Goal: Communication & Community: Answer question/provide support

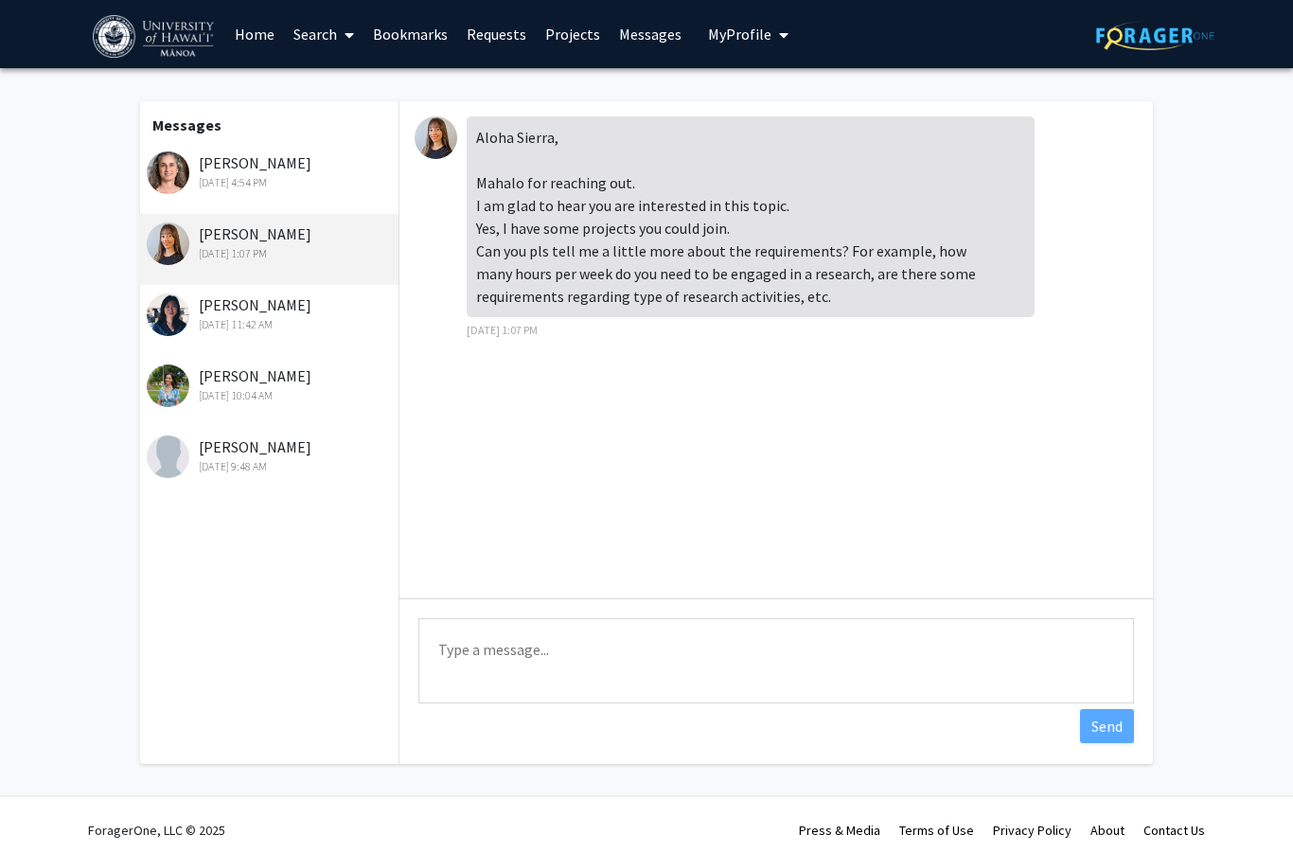
click at [332, 170] on div "[PERSON_NAME] [DATE] 4:54 PM" at bounding box center [270, 171] width 247 height 40
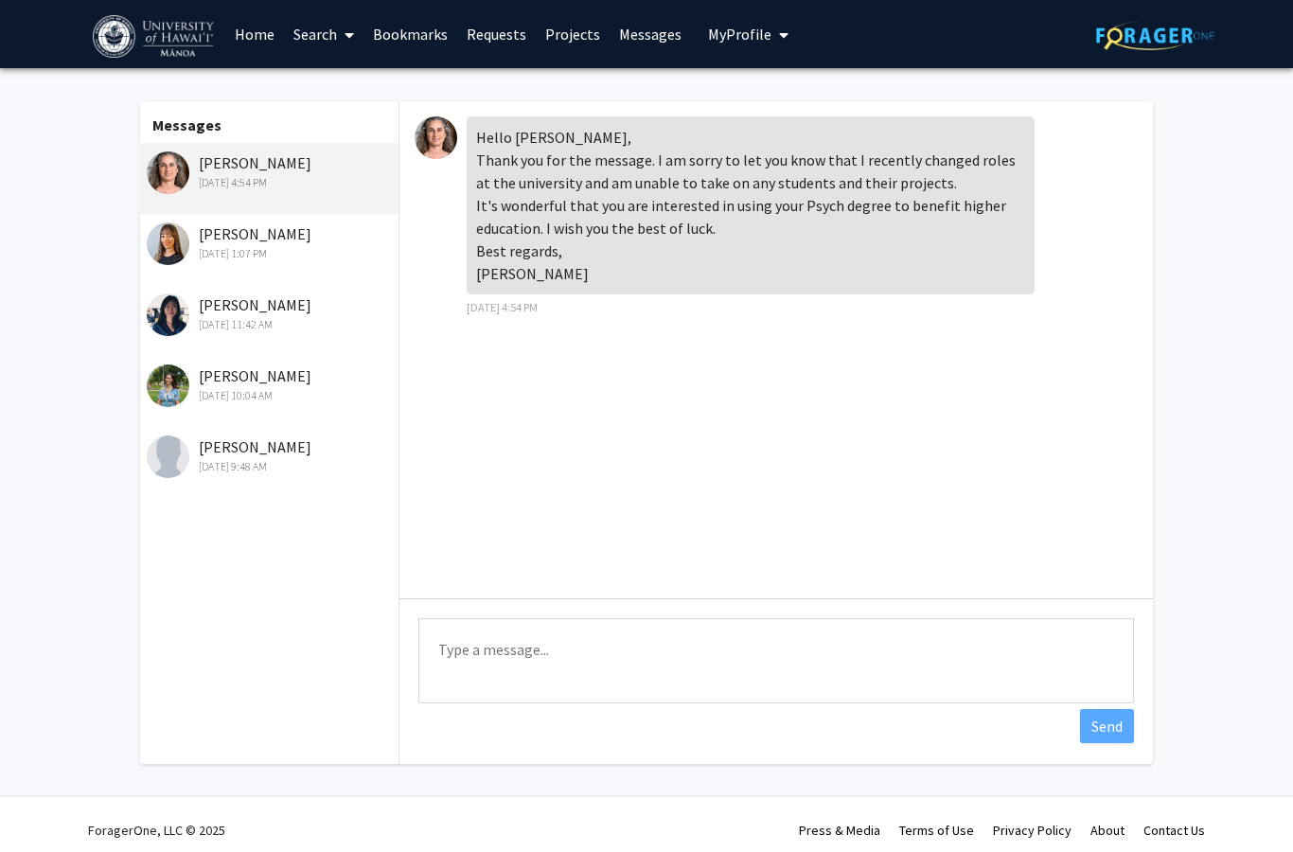
click at [327, 232] on div "[PERSON_NAME] [DATE] 1:07 PM" at bounding box center [270, 242] width 247 height 40
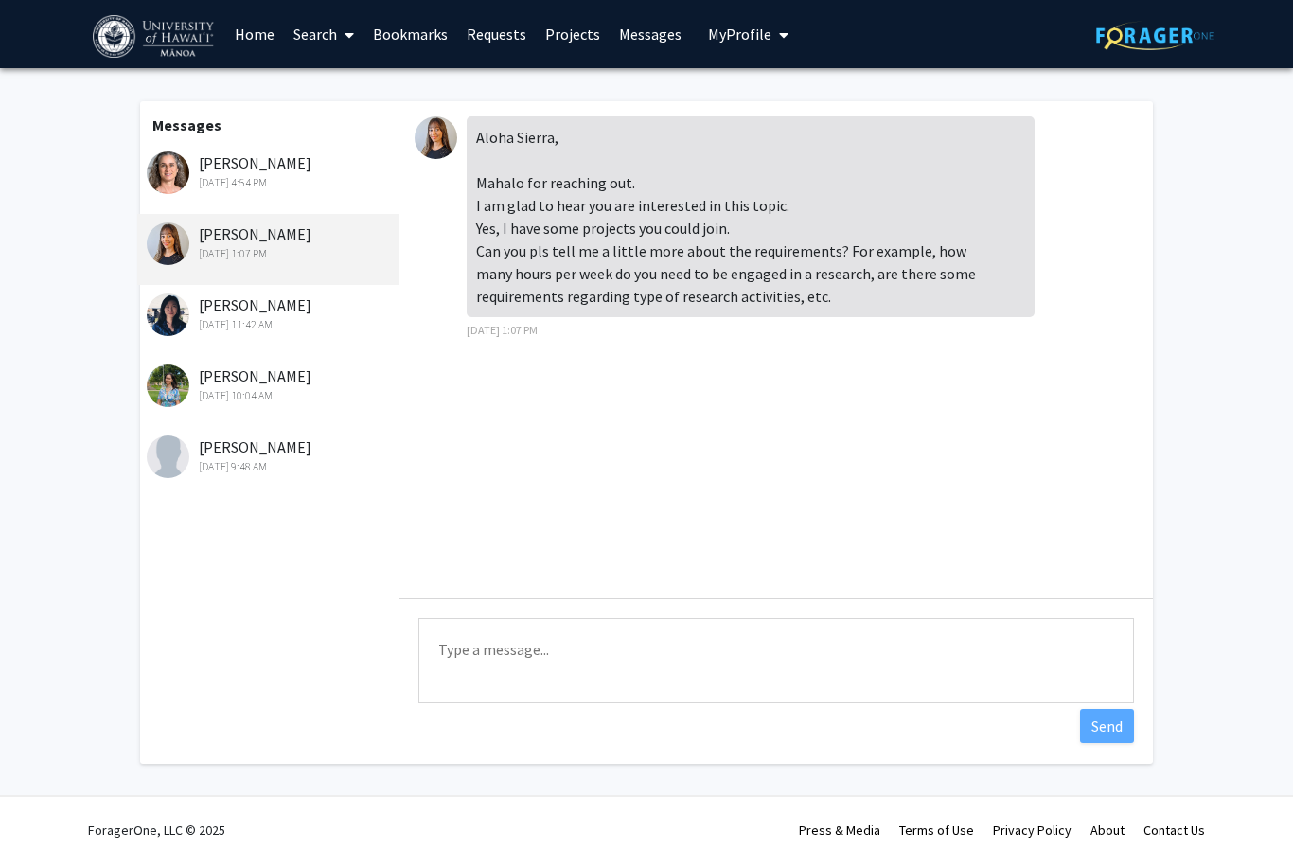
click at [444, 140] on img at bounding box center [436, 137] width 43 height 43
click at [305, 37] on link "Search" at bounding box center [324, 34] width 80 height 66
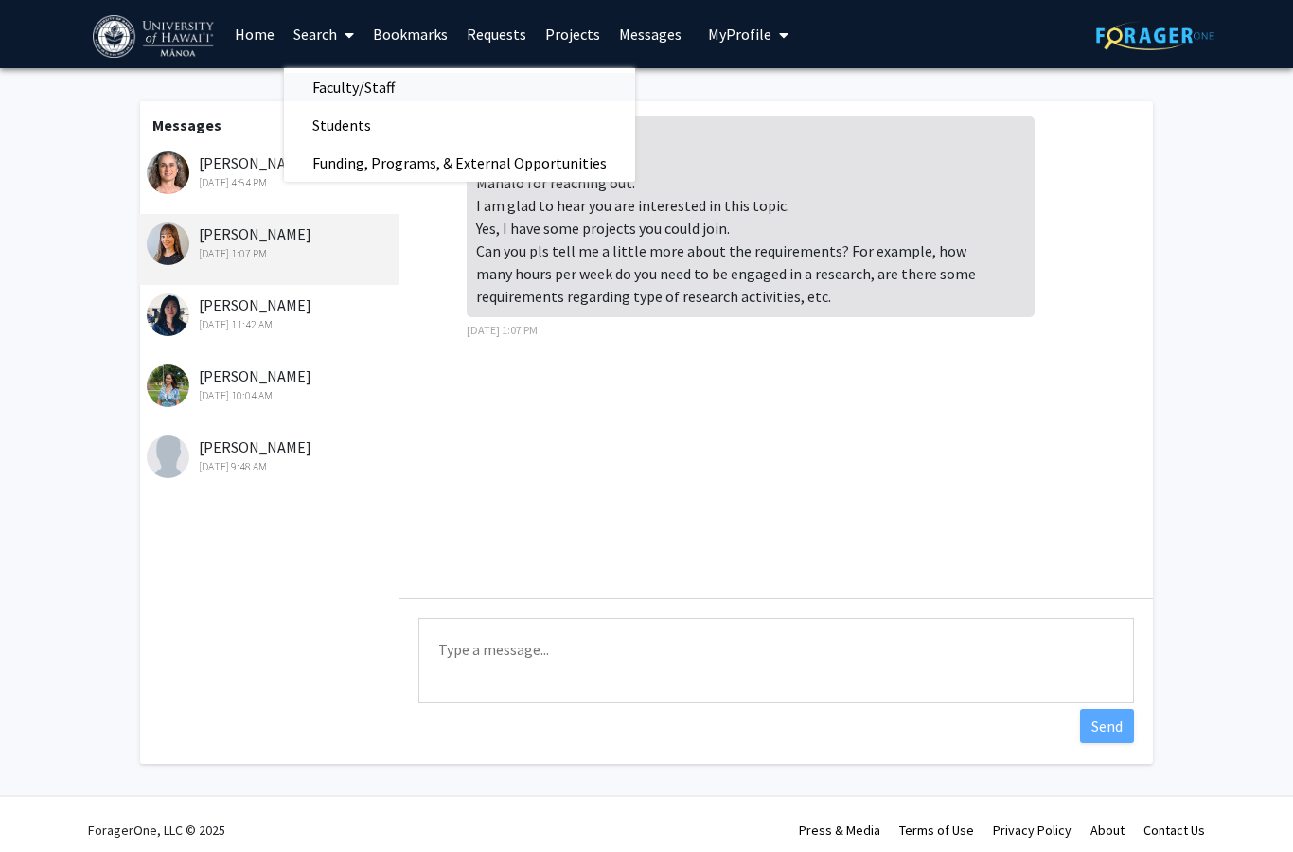
click at [354, 84] on span "Faculty/Staff" at bounding box center [353, 87] width 139 height 38
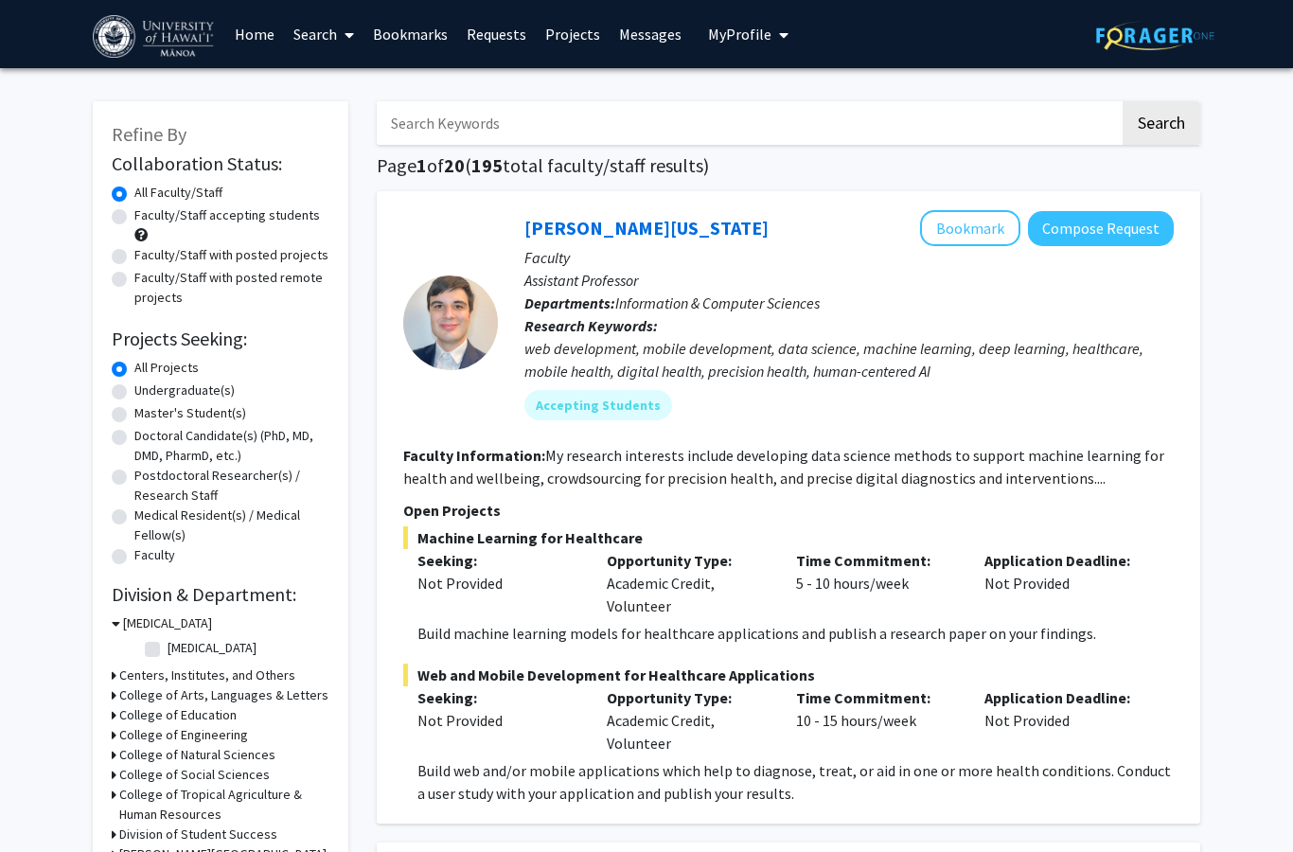
click at [464, 118] on input "Search Keywords" at bounding box center [748, 123] width 743 height 44
type input "psychology"
click at [821, 113] on input "psychology" at bounding box center [748, 123] width 743 height 44
click at [1161, 121] on button "Search" at bounding box center [1162, 123] width 78 height 44
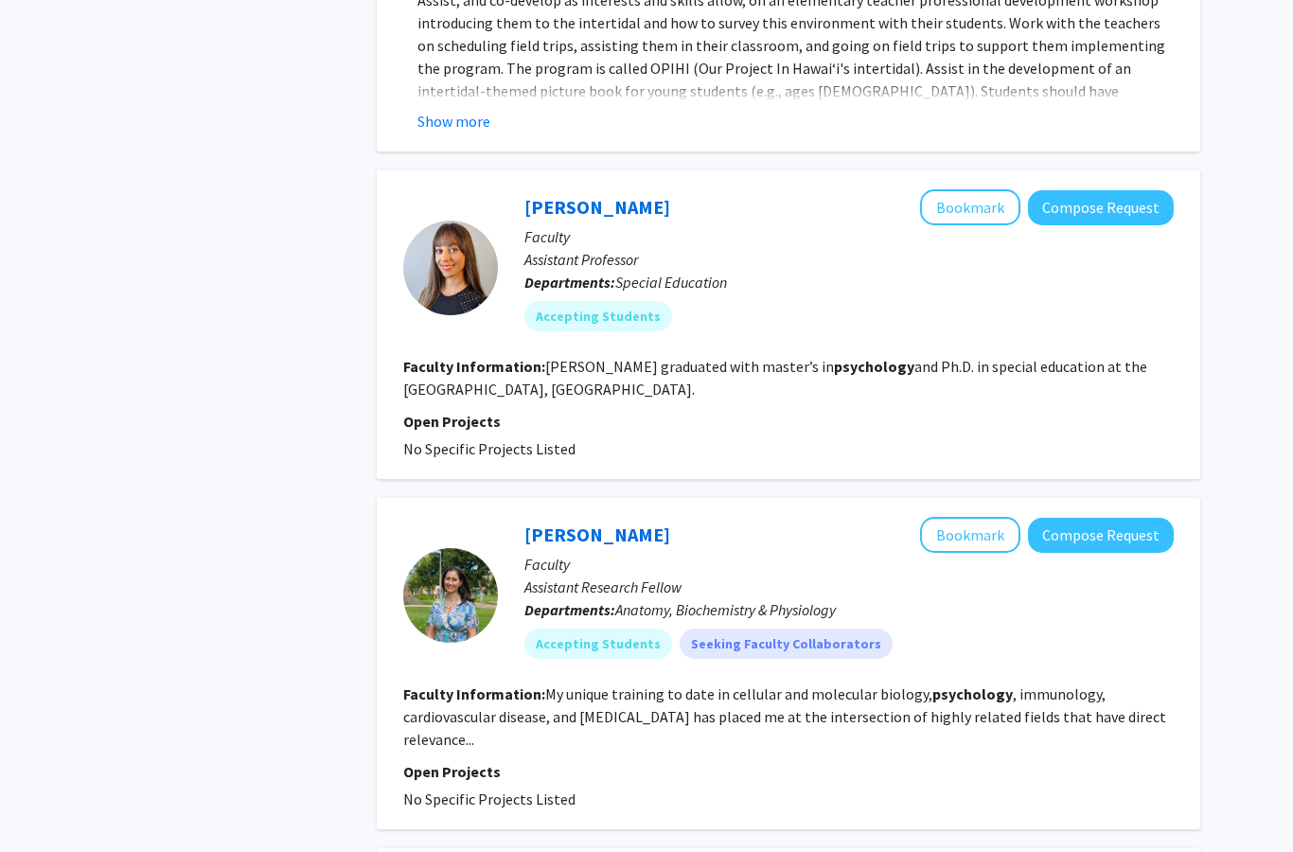
scroll to position [1590, 0]
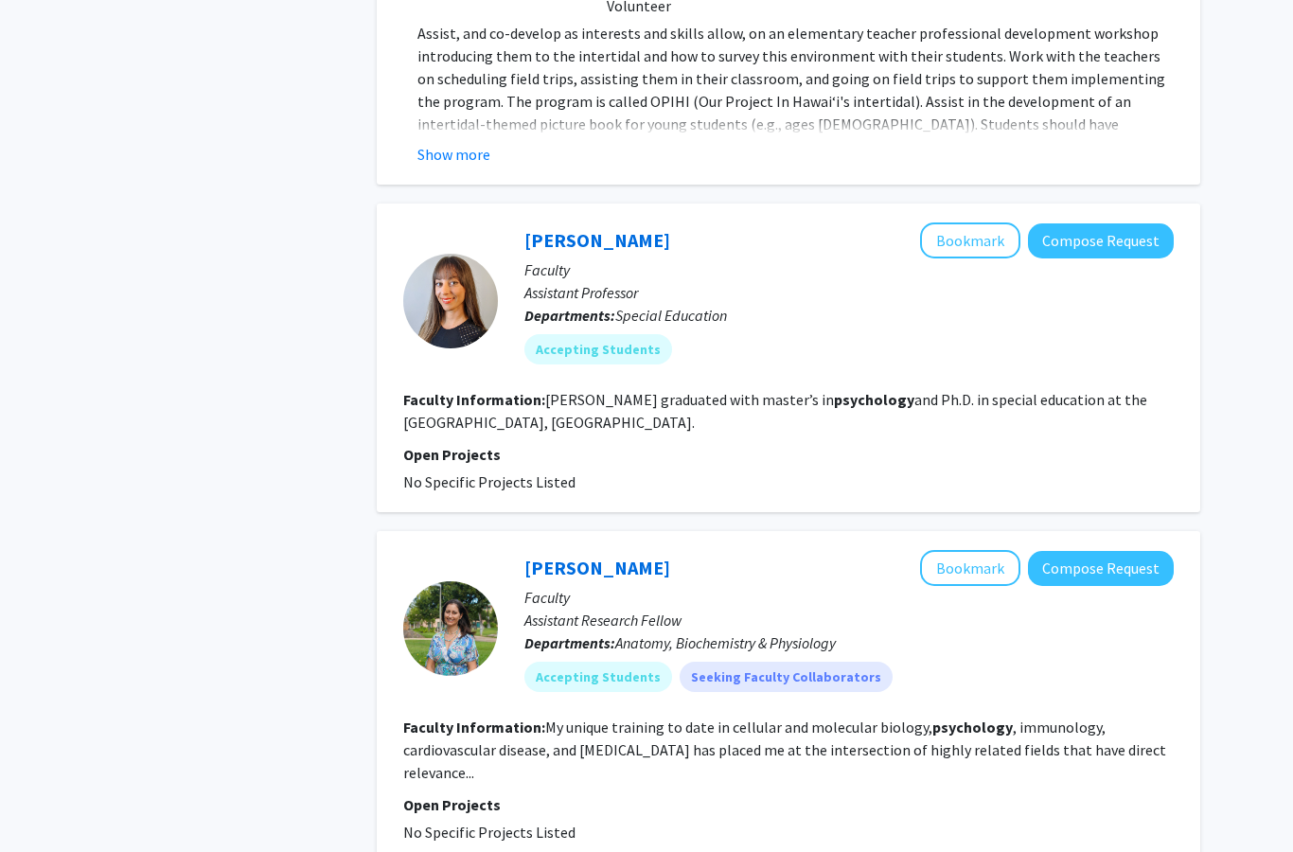
drag, startPoint x: 580, startPoint y: 238, endPoint x: 580, endPoint y: 317, distance: 79.5
click at [580, 238] on link "[PERSON_NAME]" at bounding box center [597, 240] width 146 height 24
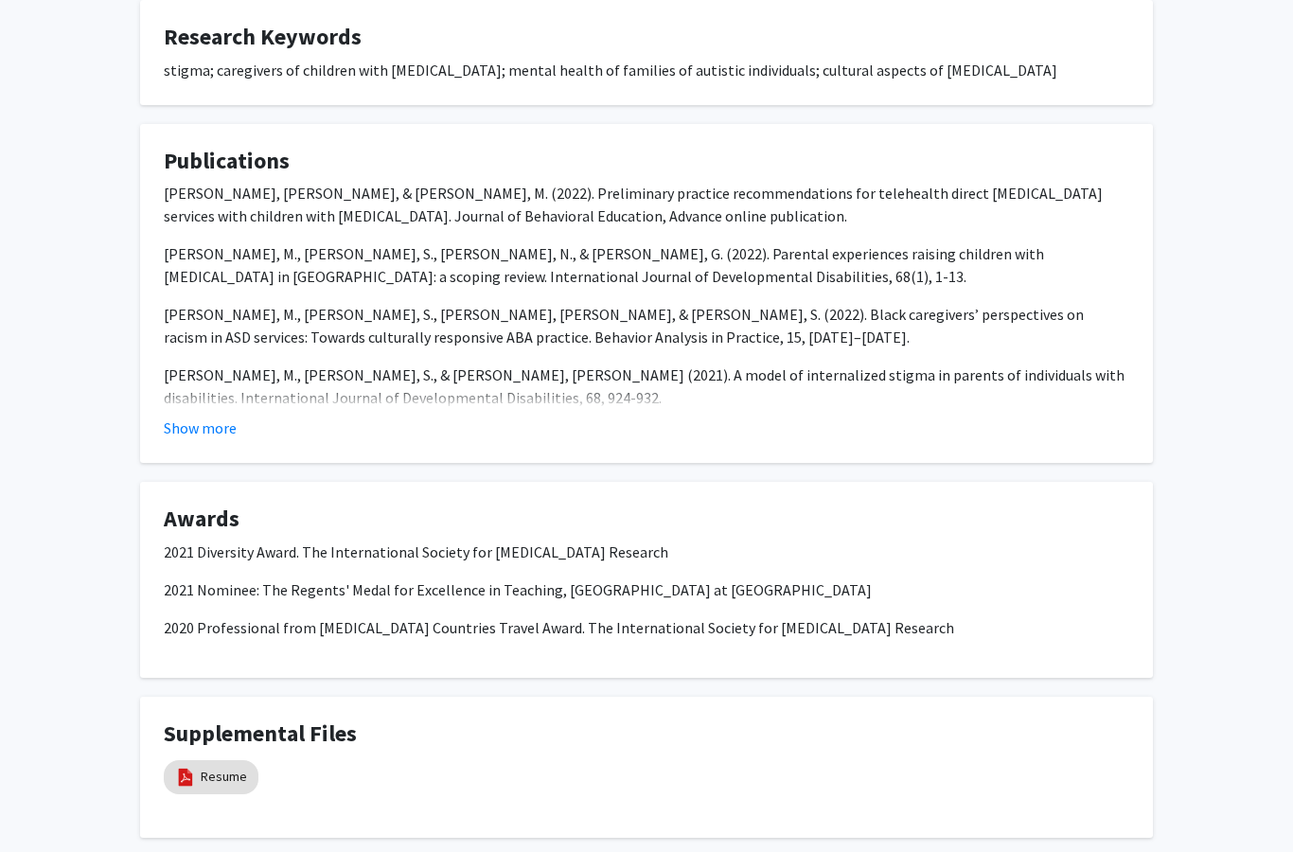
scroll to position [619, 0]
click at [222, 767] on link "Resume" at bounding box center [224, 777] width 46 height 20
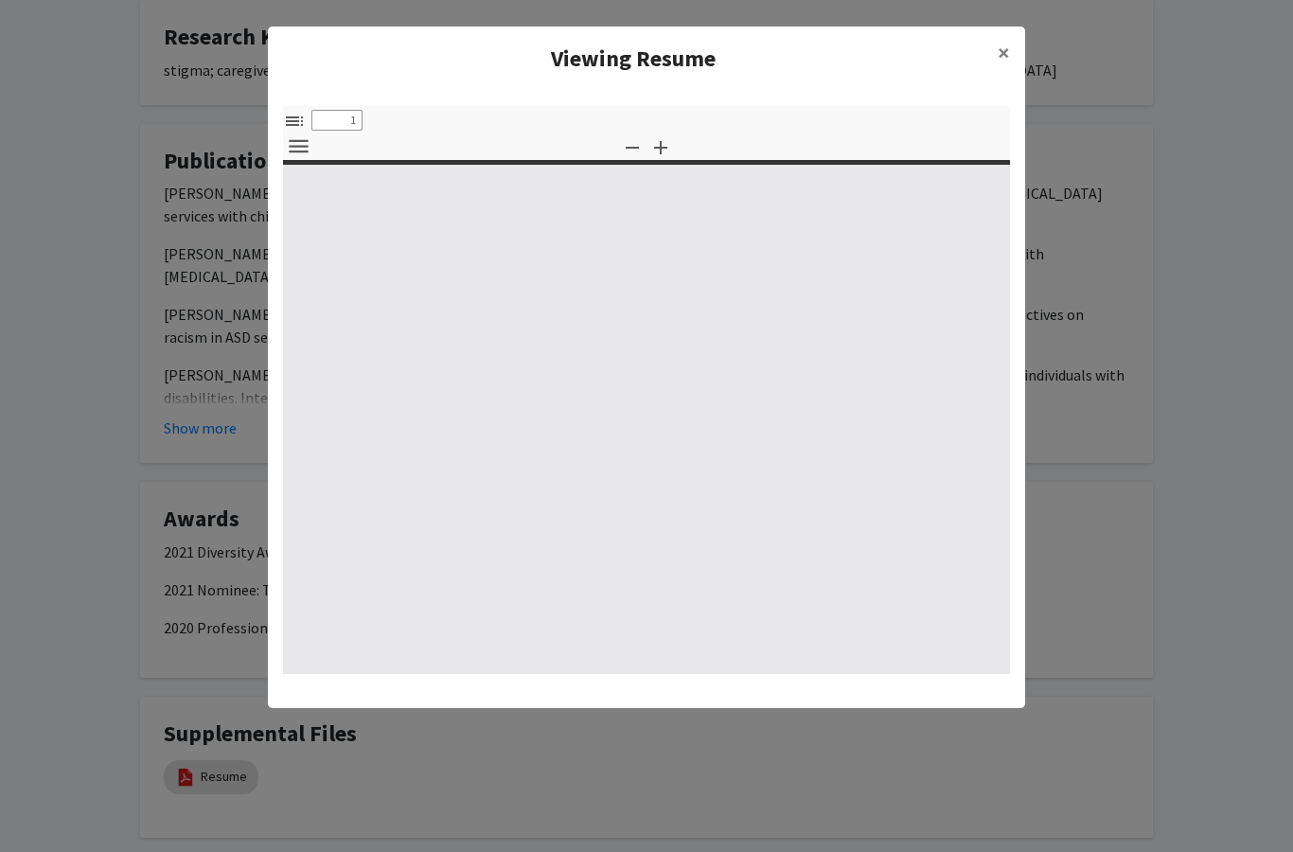
select select "custom"
type input "0"
select select "custom"
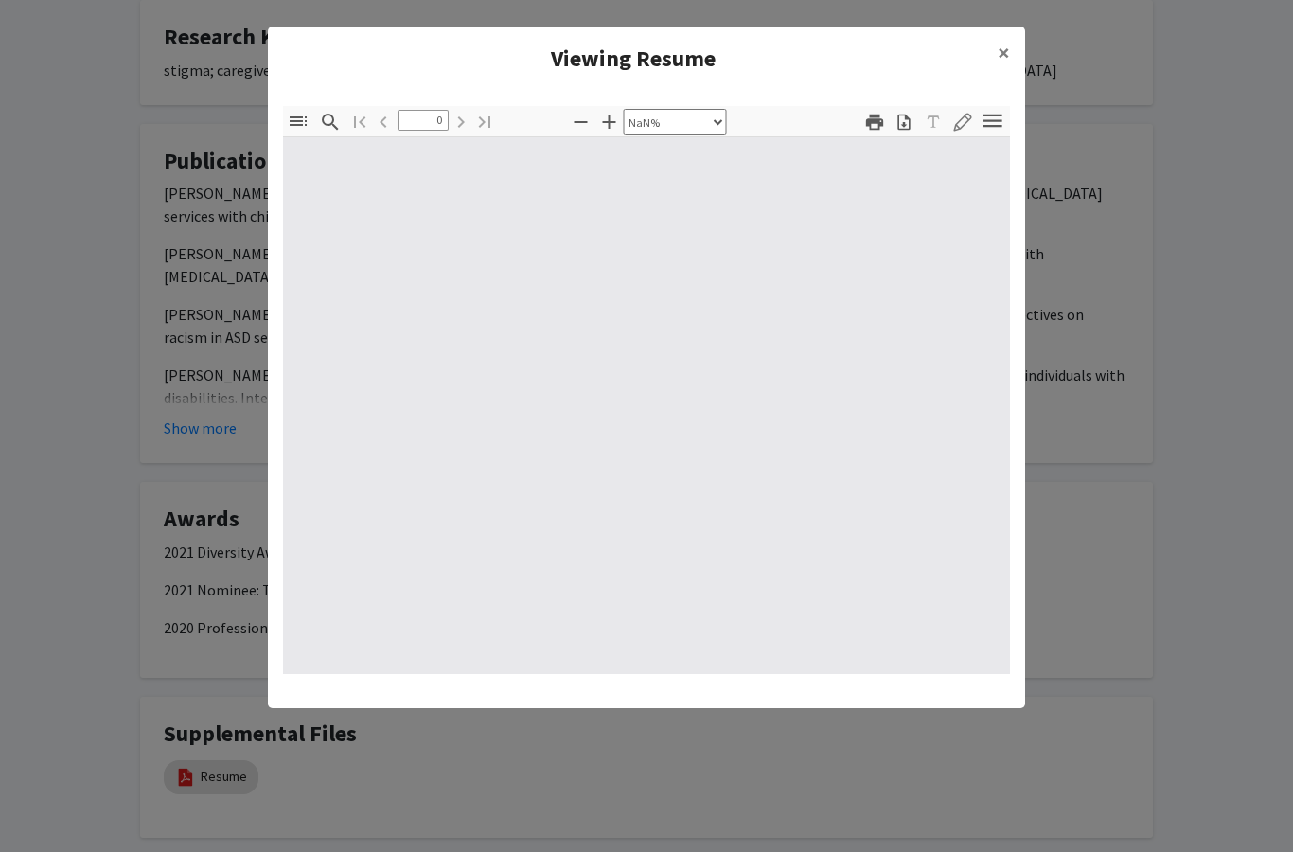
type input "1"
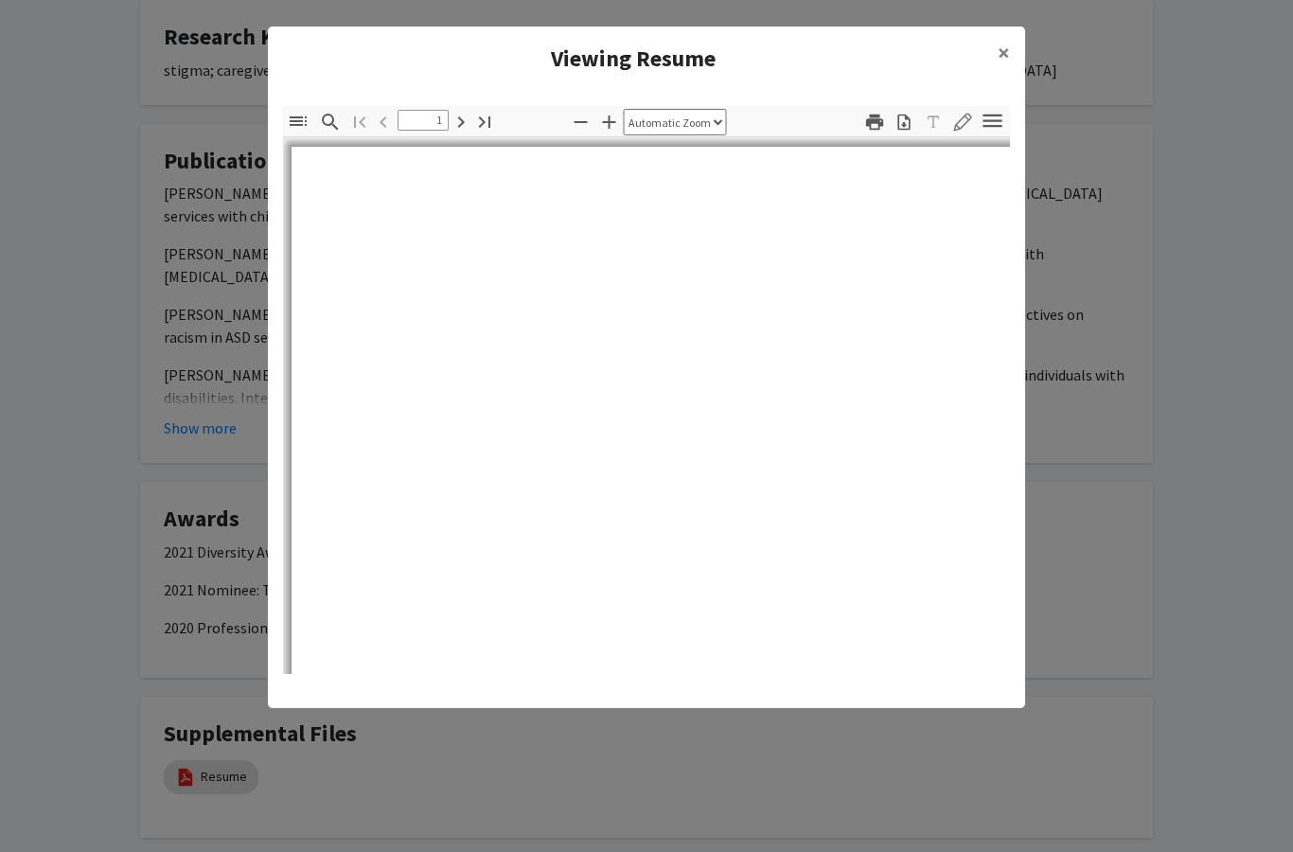
select select "auto"
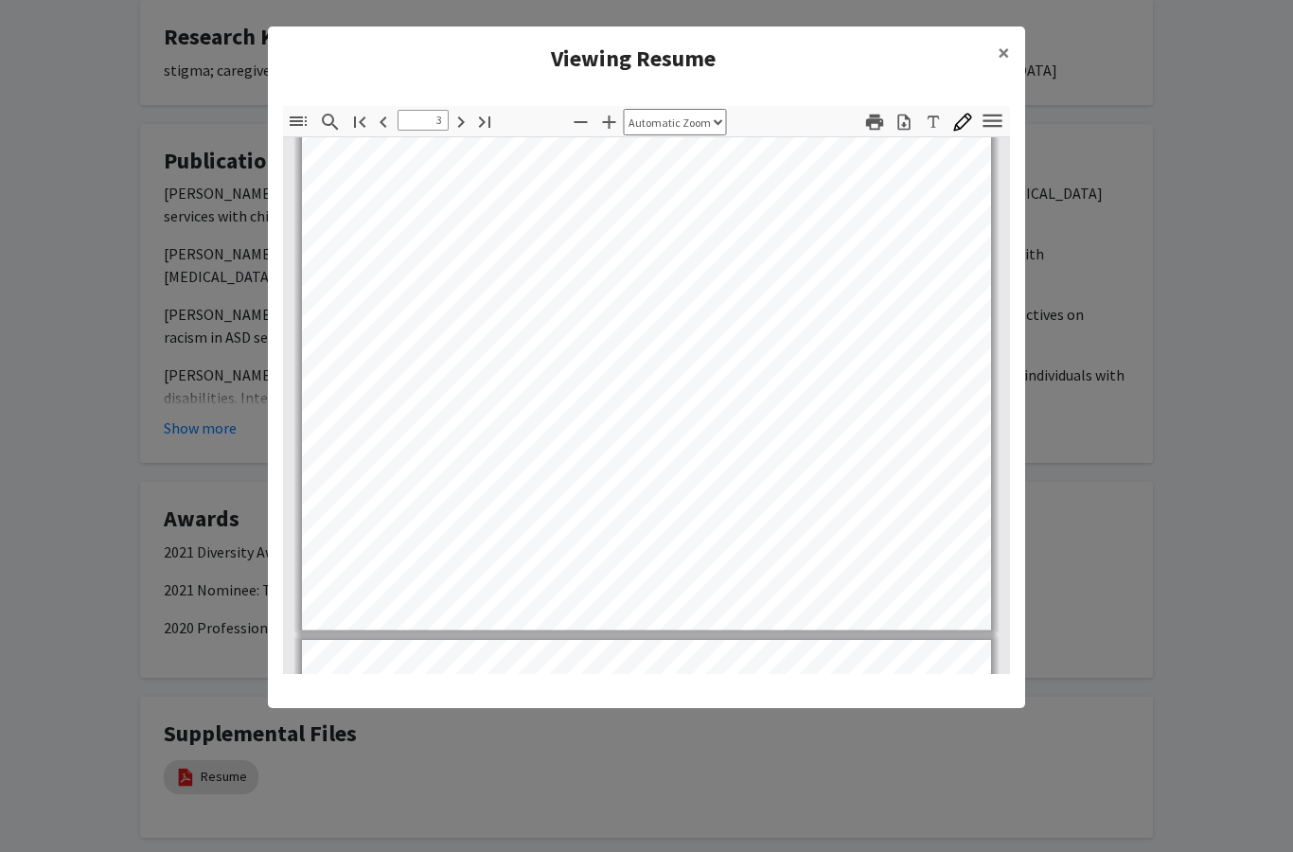
scroll to position [2224, 0]
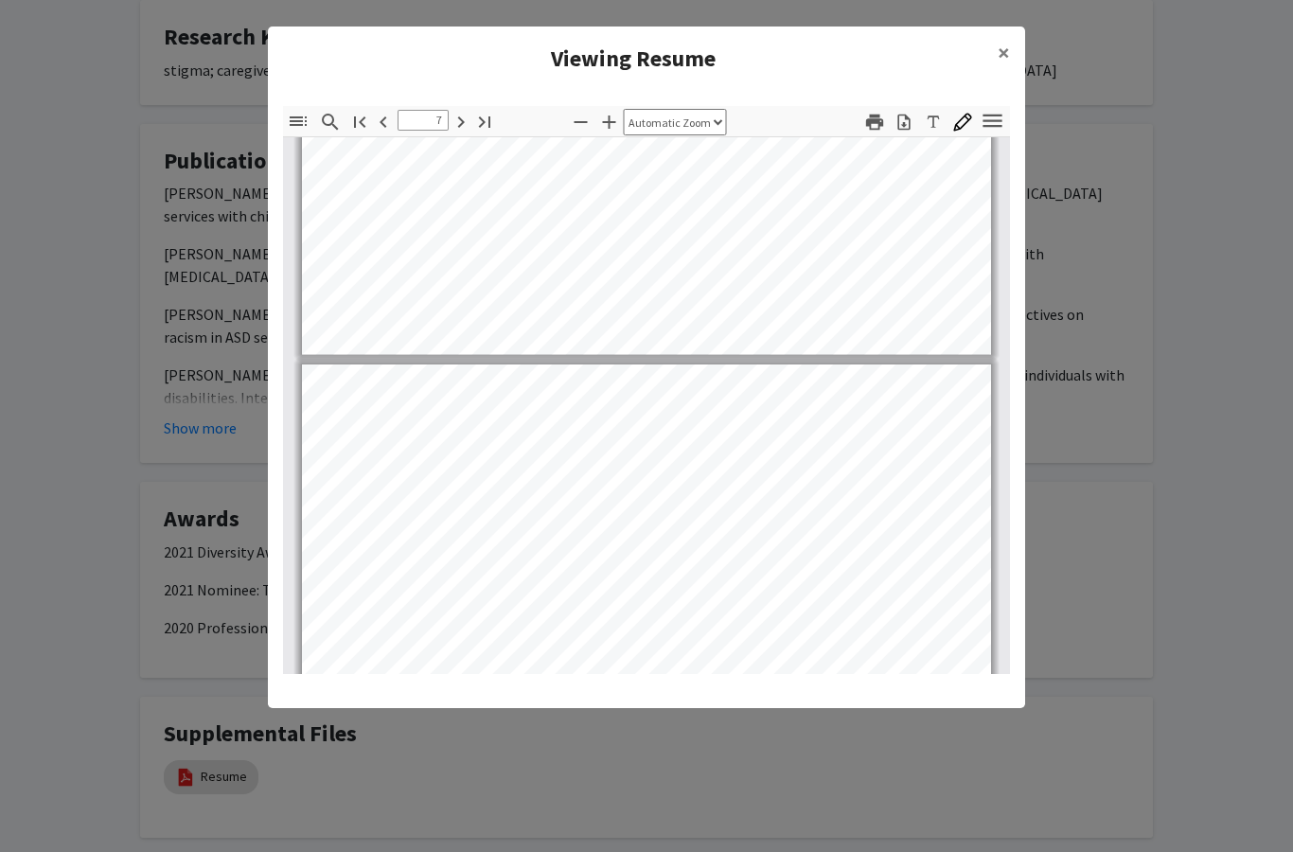
type input "8"
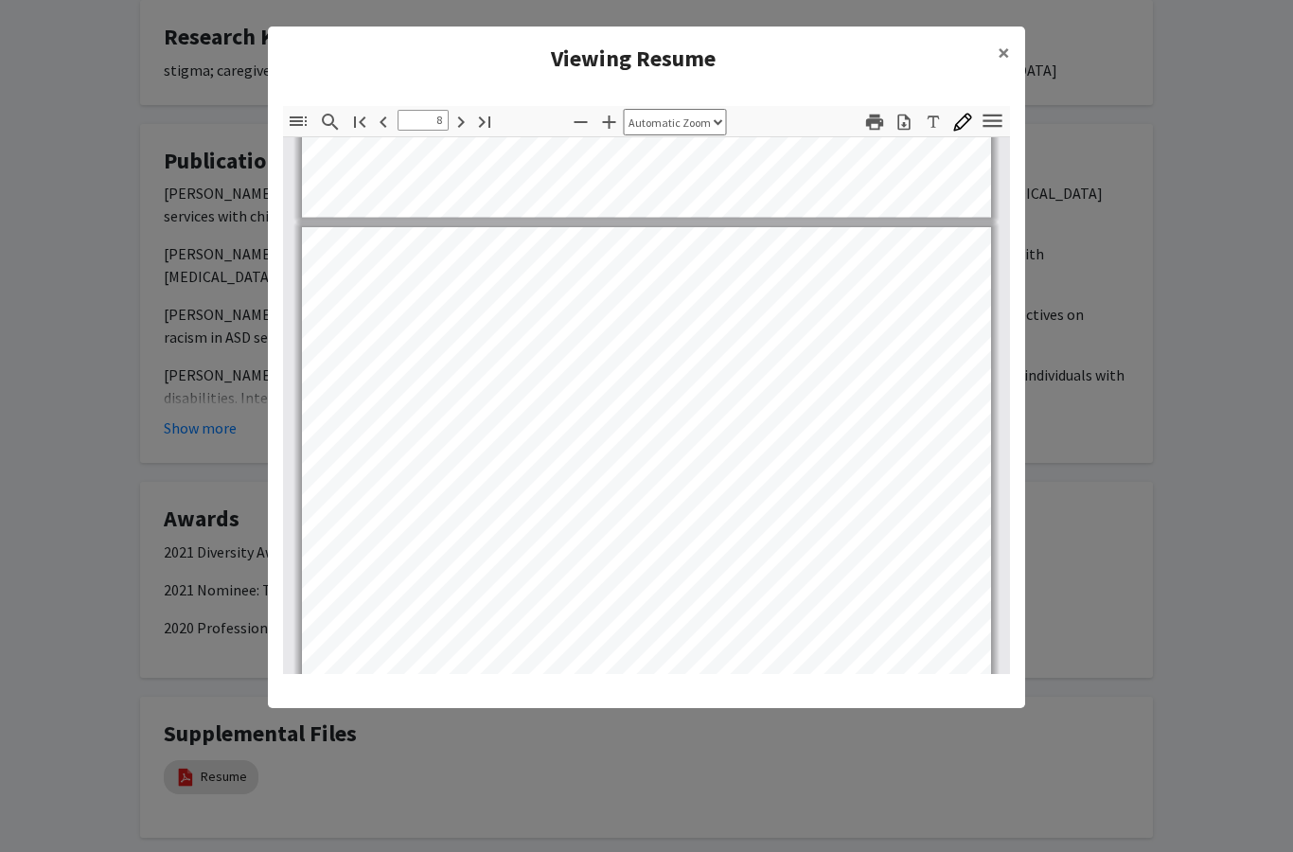
scroll to position [695, 0]
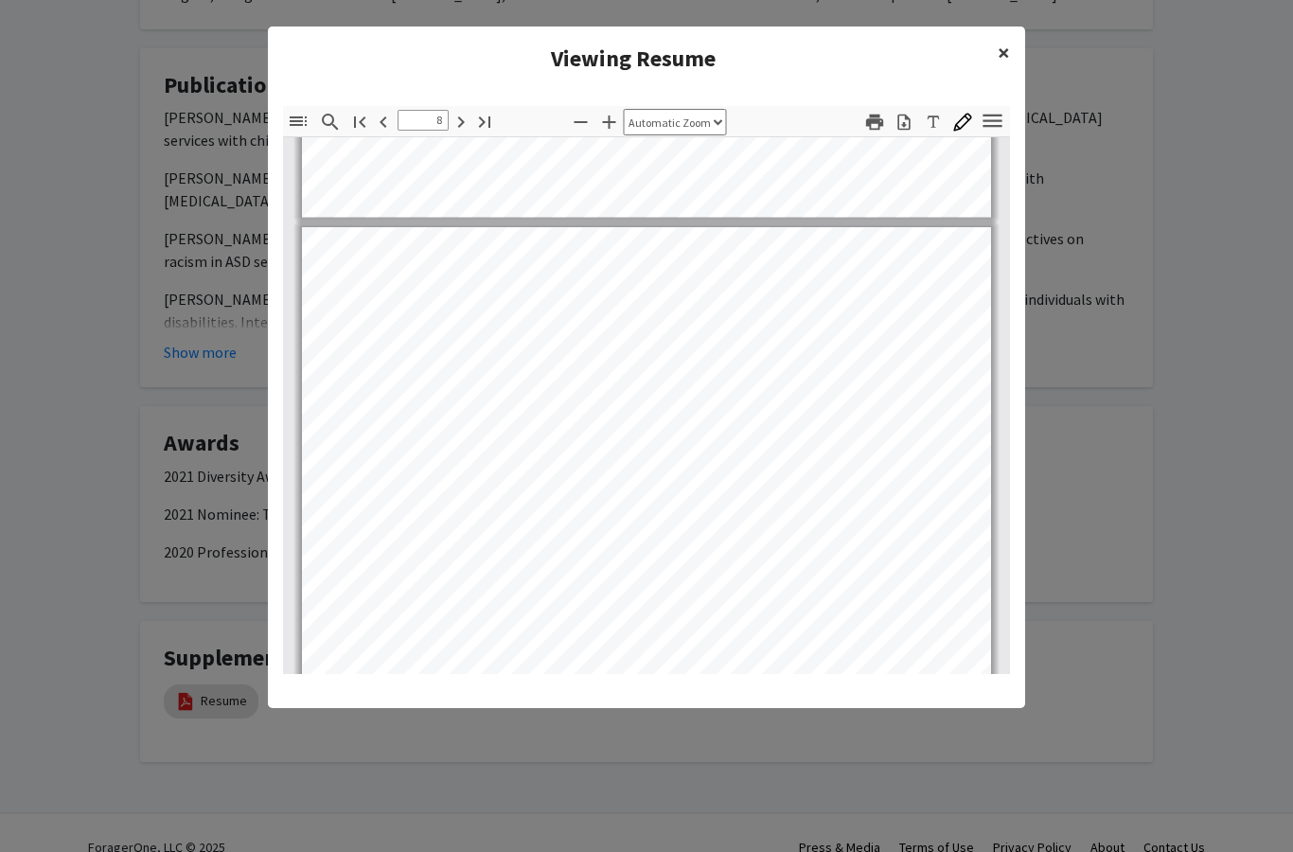
click at [1002, 48] on span "×" at bounding box center [1004, 52] width 12 height 29
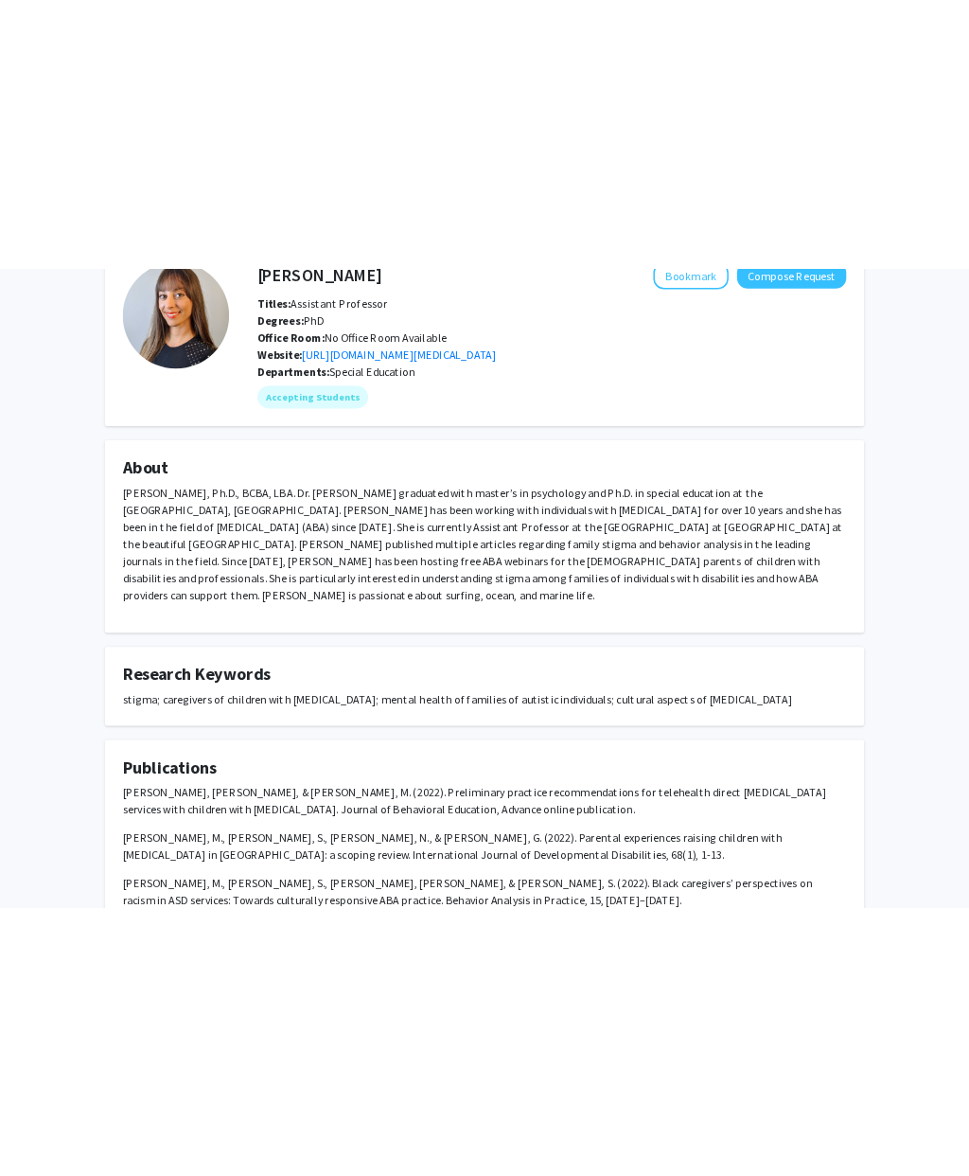
scroll to position [0, 0]
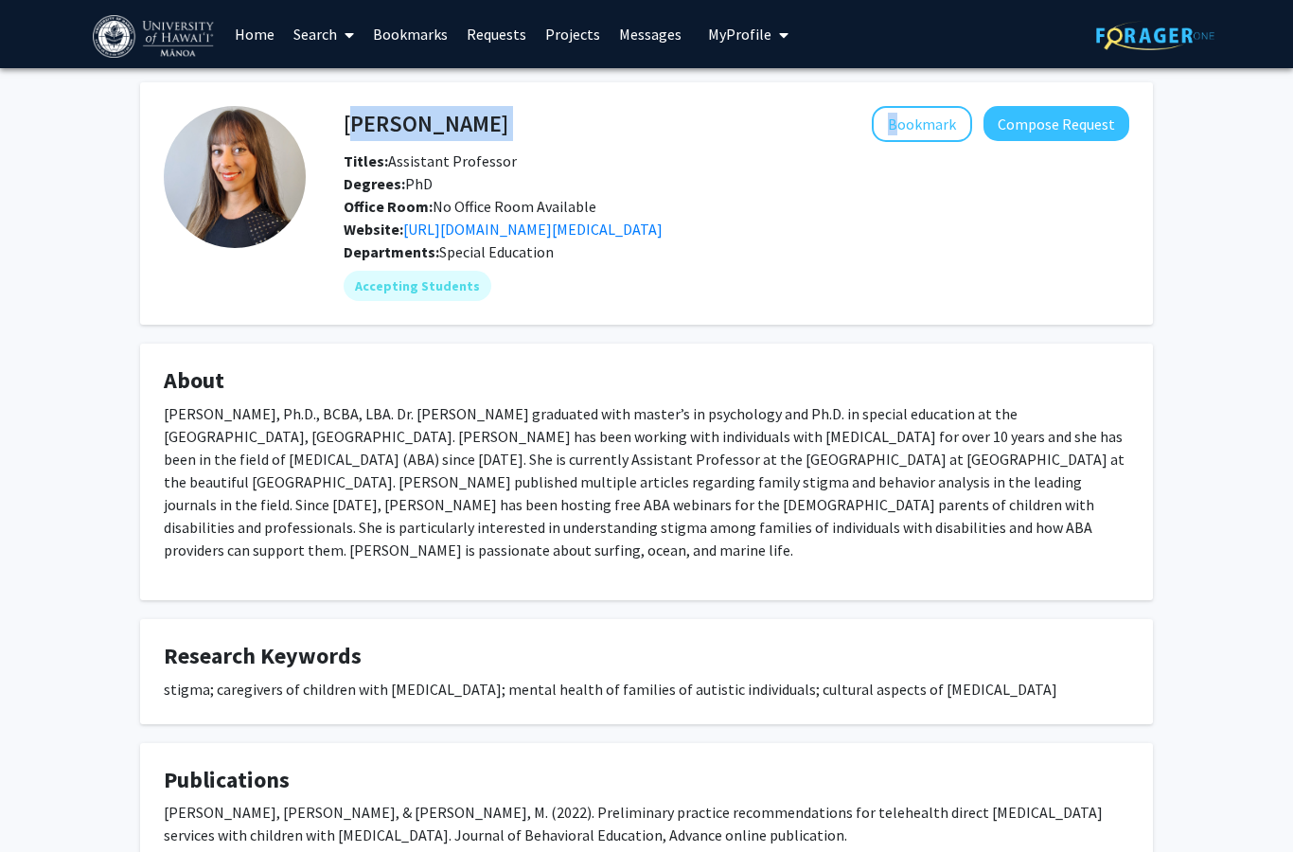
drag, startPoint x: 345, startPoint y: 118, endPoint x: 475, endPoint y: 121, distance: 130.7
click at [475, 121] on div "[PERSON_NAME] Bookmark Compose Request" at bounding box center [736, 124] width 814 height 36
copy div "[PERSON_NAME]"
click at [661, 229] on link "[URL][DOMAIN_NAME][MEDICAL_DATA]" at bounding box center [532, 229] width 259 height 19
click at [657, 39] on link "Messages" at bounding box center [650, 34] width 81 height 66
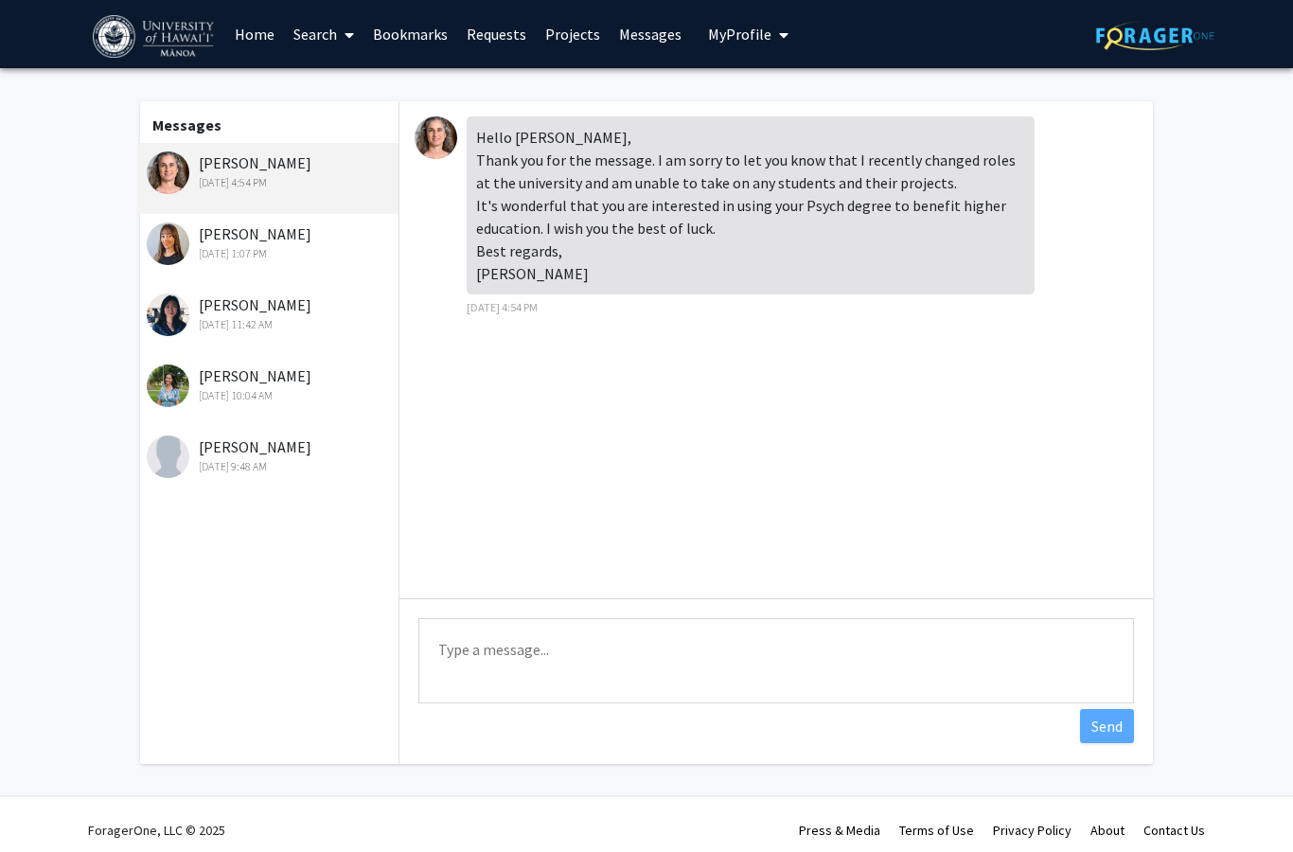
click at [343, 235] on div "[PERSON_NAME] [DATE] 1:07 PM" at bounding box center [270, 242] width 247 height 40
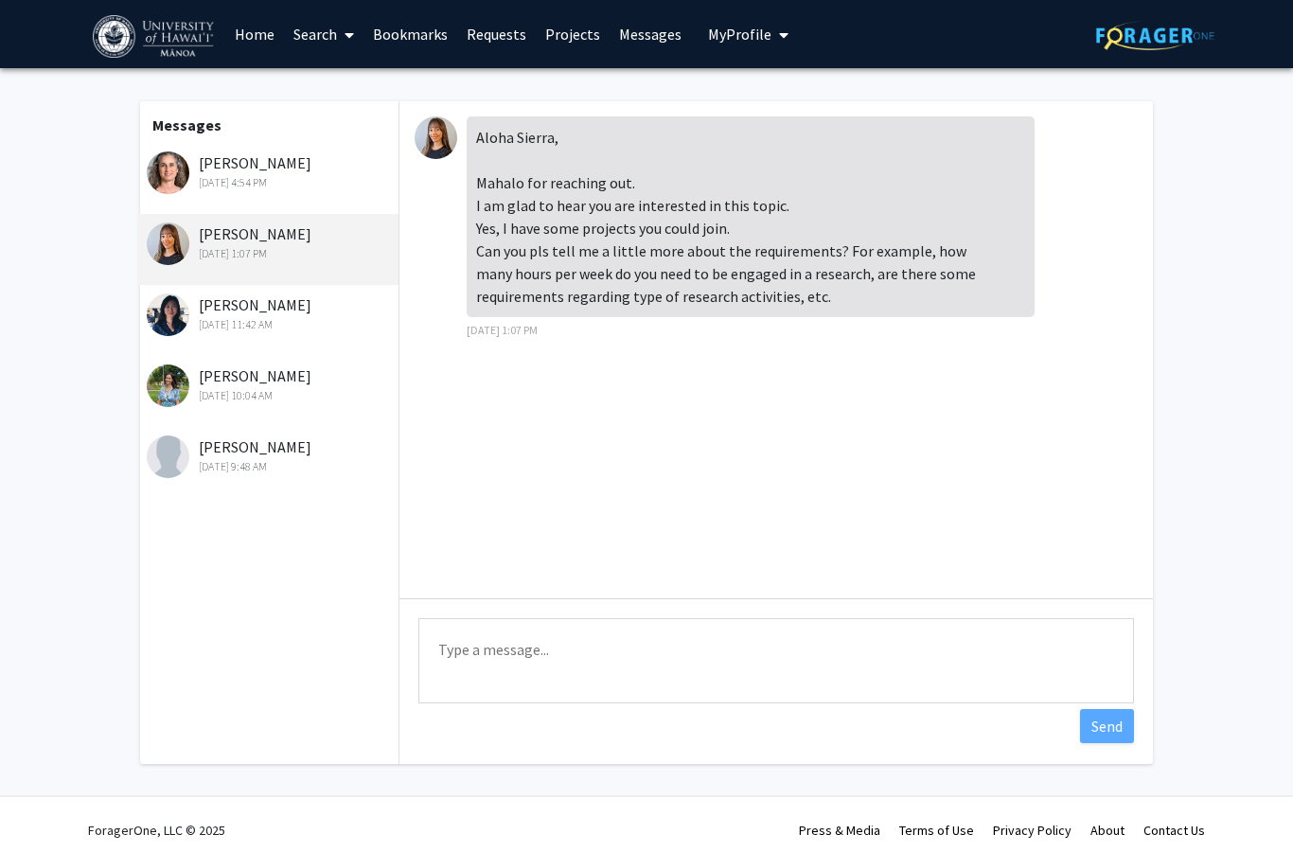
click at [464, 643] on textarea "Type a message" at bounding box center [776, 660] width 716 height 85
paste textarea "Lorem Ip. Dolor, Sitame con adi elits doeiu—temp’i utlab et dolo. Magn ali eni …"
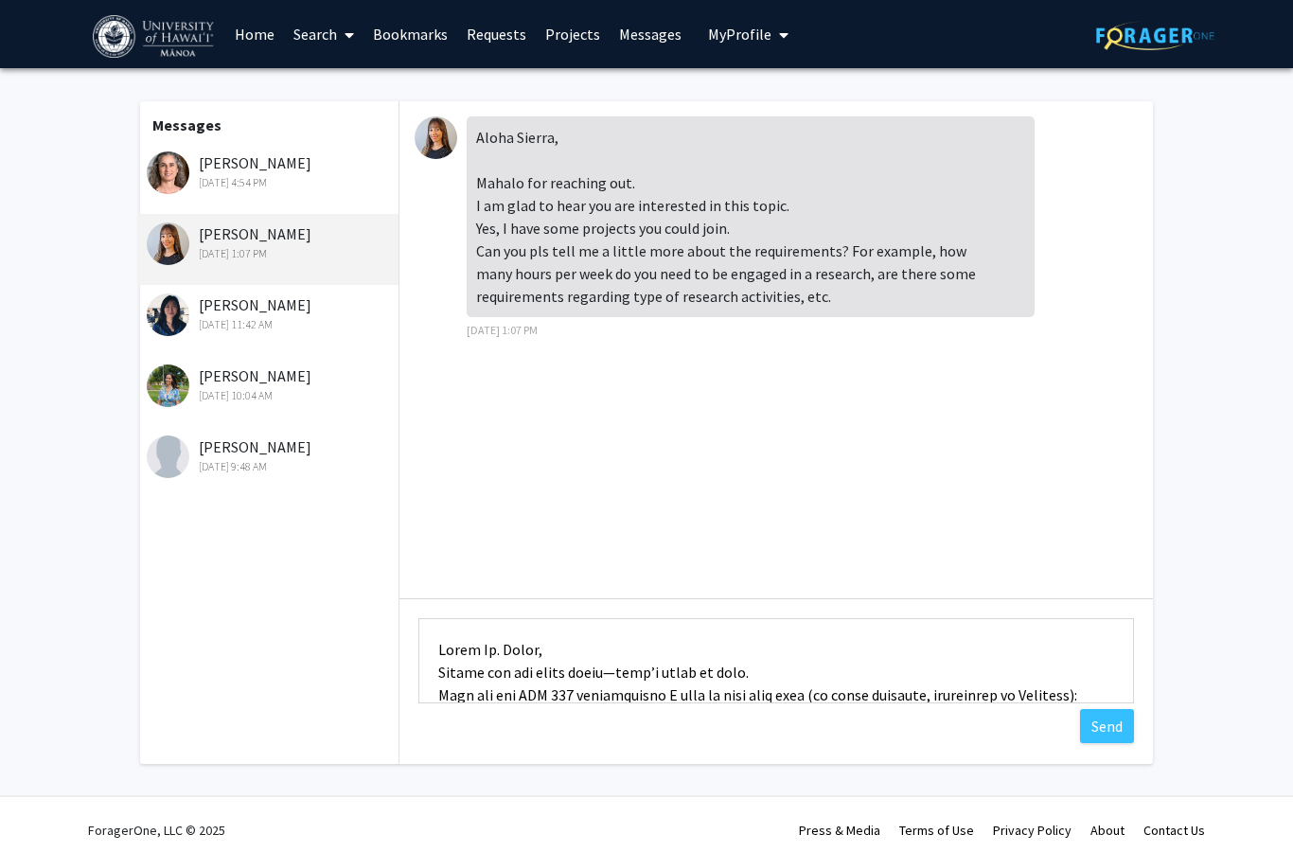
click at [616, 666] on textarea "Type a message" at bounding box center [776, 660] width 716 height 85
click at [482, 667] on textarea "Type a message" at bounding box center [776, 660] width 716 height 85
click at [624, 672] on textarea "Type a message" at bounding box center [776, 660] width 716 height 85
click at [753, 668] on textarea "Type a message" at bounding box center [776, 660] width 716 height 85
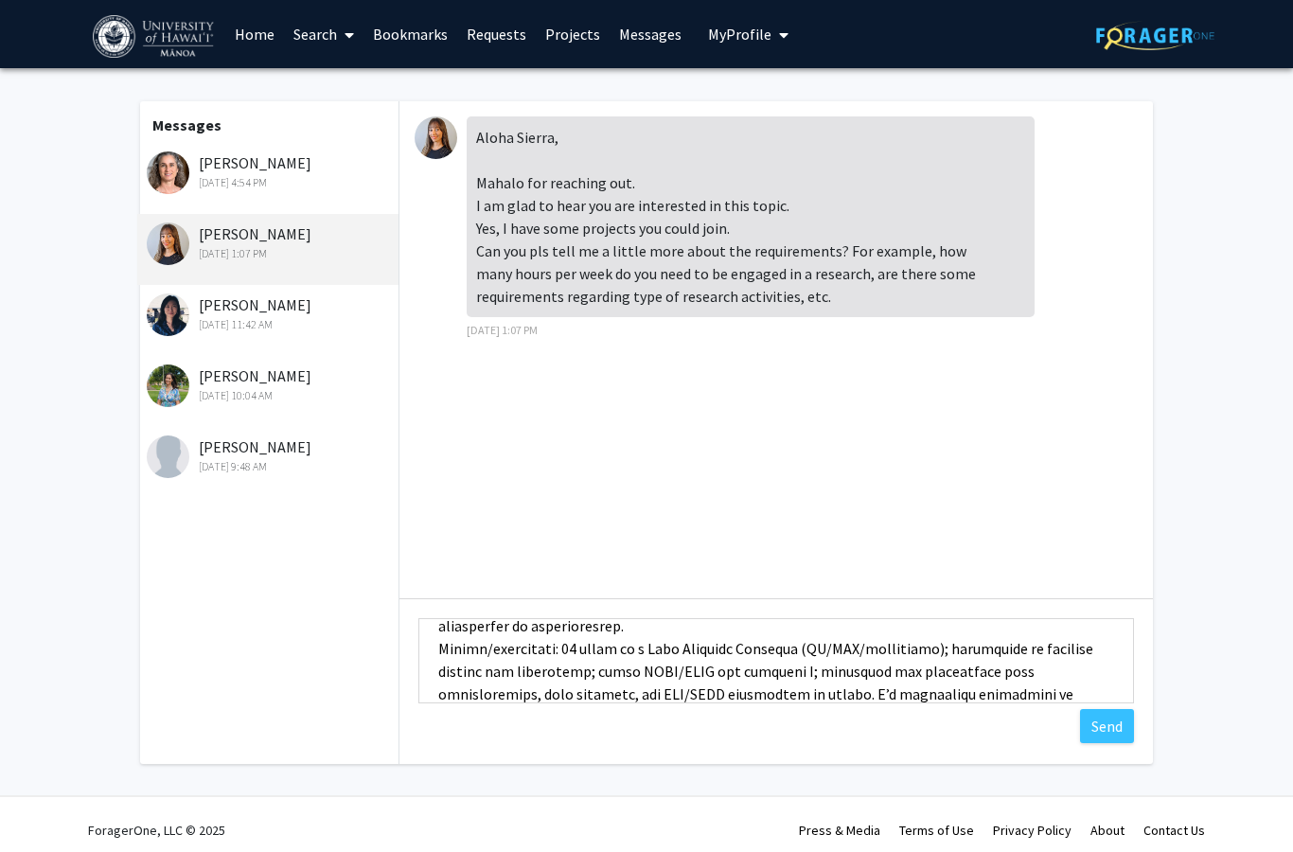
scroll to position [257, 0]
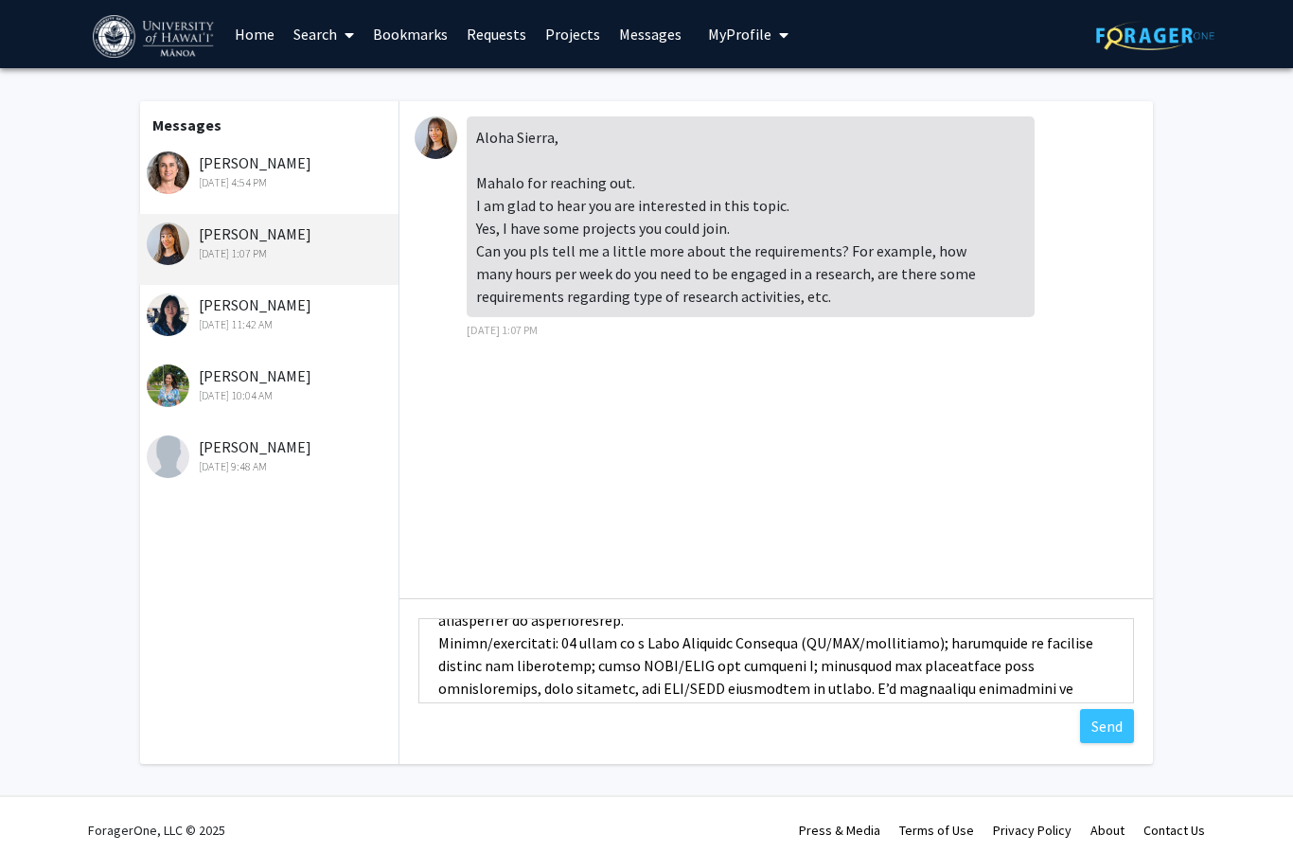
click at [915, 635] on textarea "Type a message" at bounding box center [776, 660] width 716 height 85
click at [856, 634] on textarea "Type a message" at bounding box center [776, 660] width 716 height 85
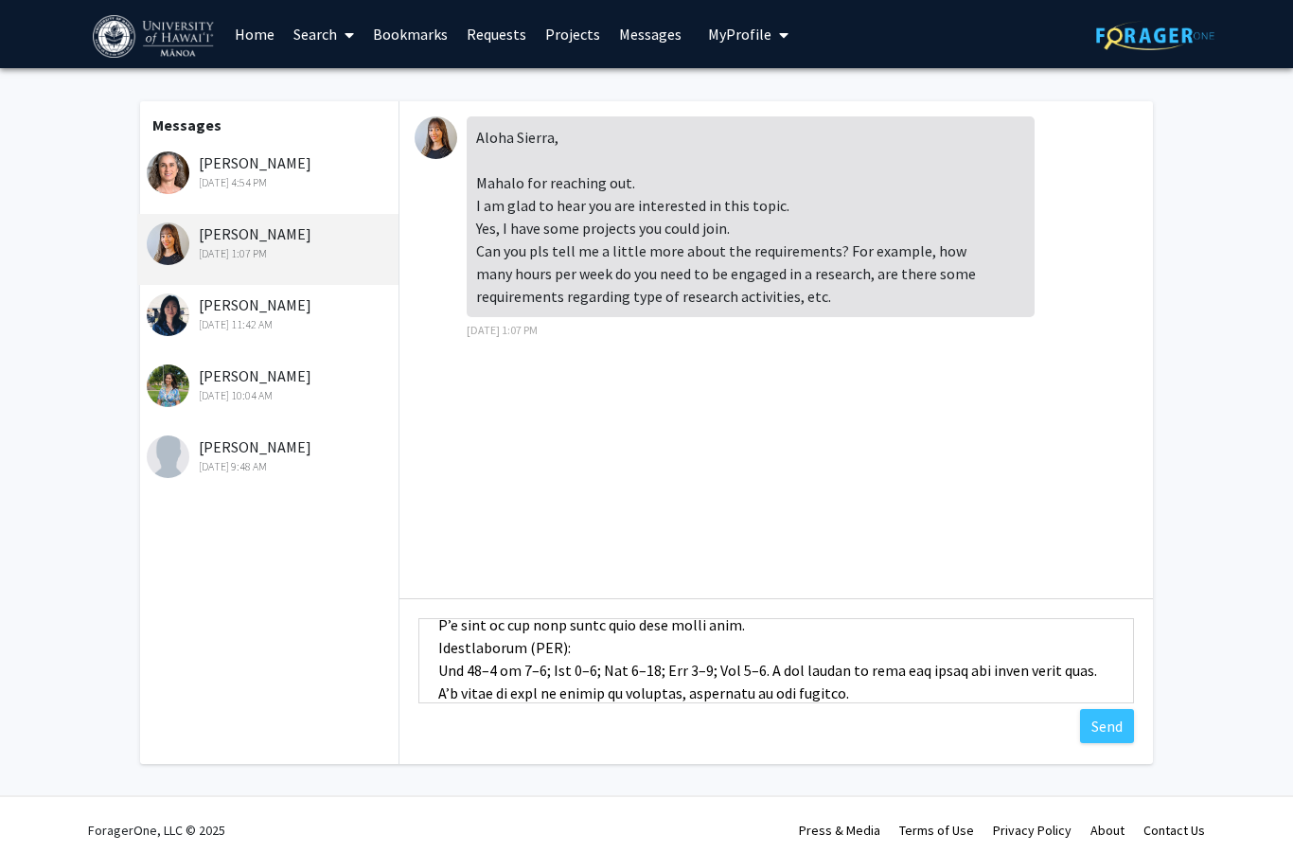
scroll to position [382, 0]
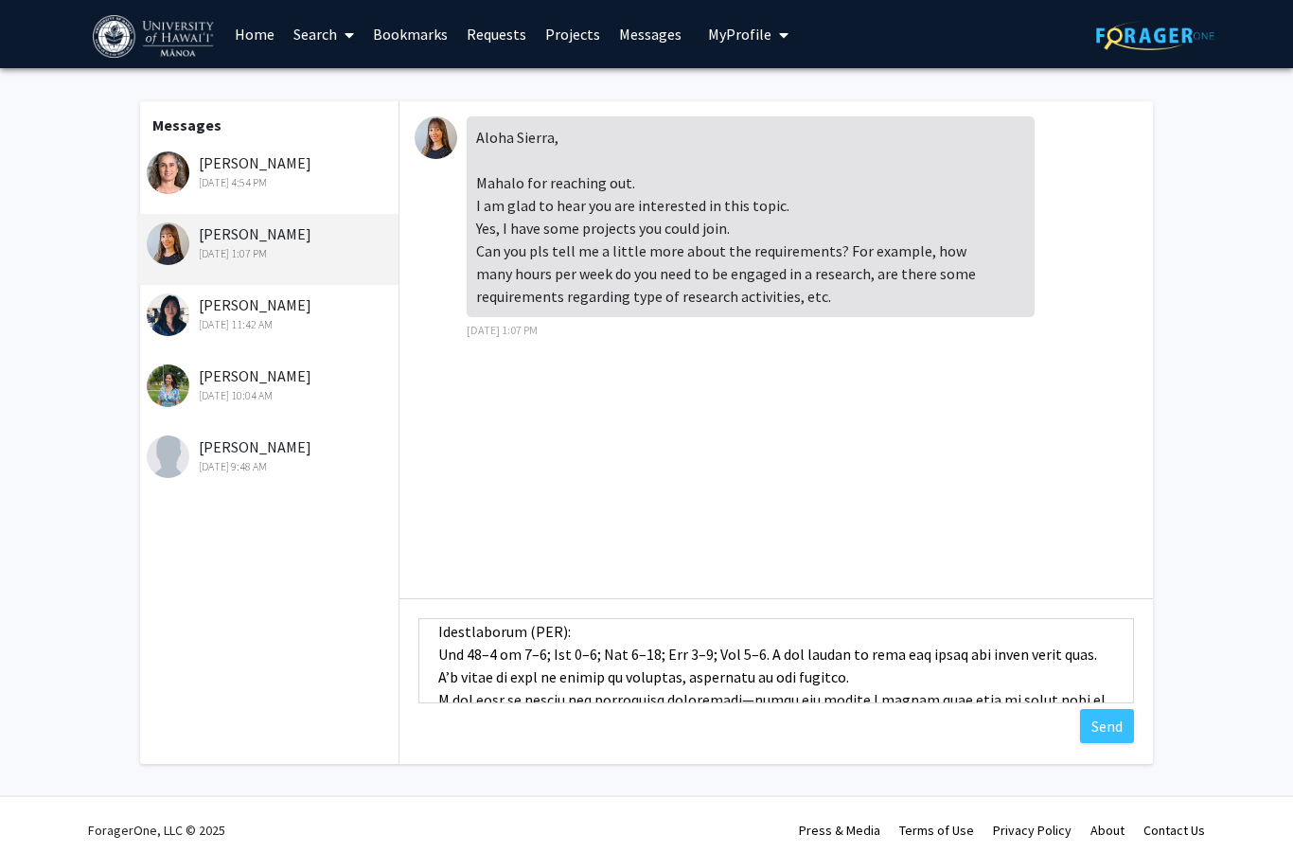
click at [483, 651] on textarea "Type a message" at bounding box center [776, 660] width 716 height 85
click at [606, 650] on textarea "Type a message" at bounding box center [776, 660] width 716 height 85
drag, startPoint x: 468, startPoint y: 651, endPoint x: 564, endPoint y: 652, distance: 96.6
click at [564, 652] on textarea "Type a message" at bounding box center [776, 660] width 716 height 85
click at [739, 647] on textarea "Type a message" at bounding box center [776, 660] width 716 height 85
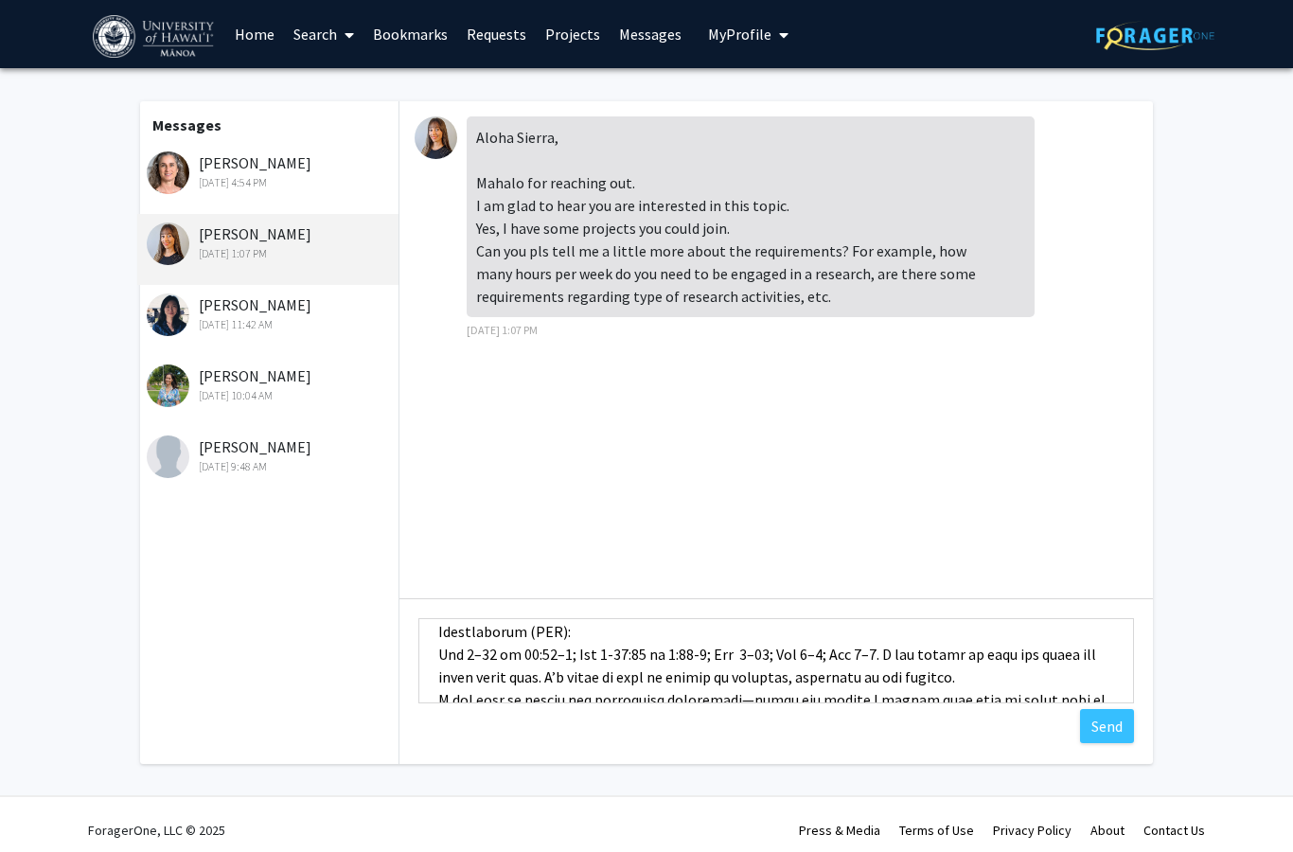
paste textarea "8–11 or 12:30–6"
click at [922, 653] on textarea "Type a message" at bounding box center [776, 660] width 716 height 85
paste textarea "8–11 or 12:30–6"
click at [895, 650] on textarea "Type a message" at bounding box center [776, 660] width 716 height 85
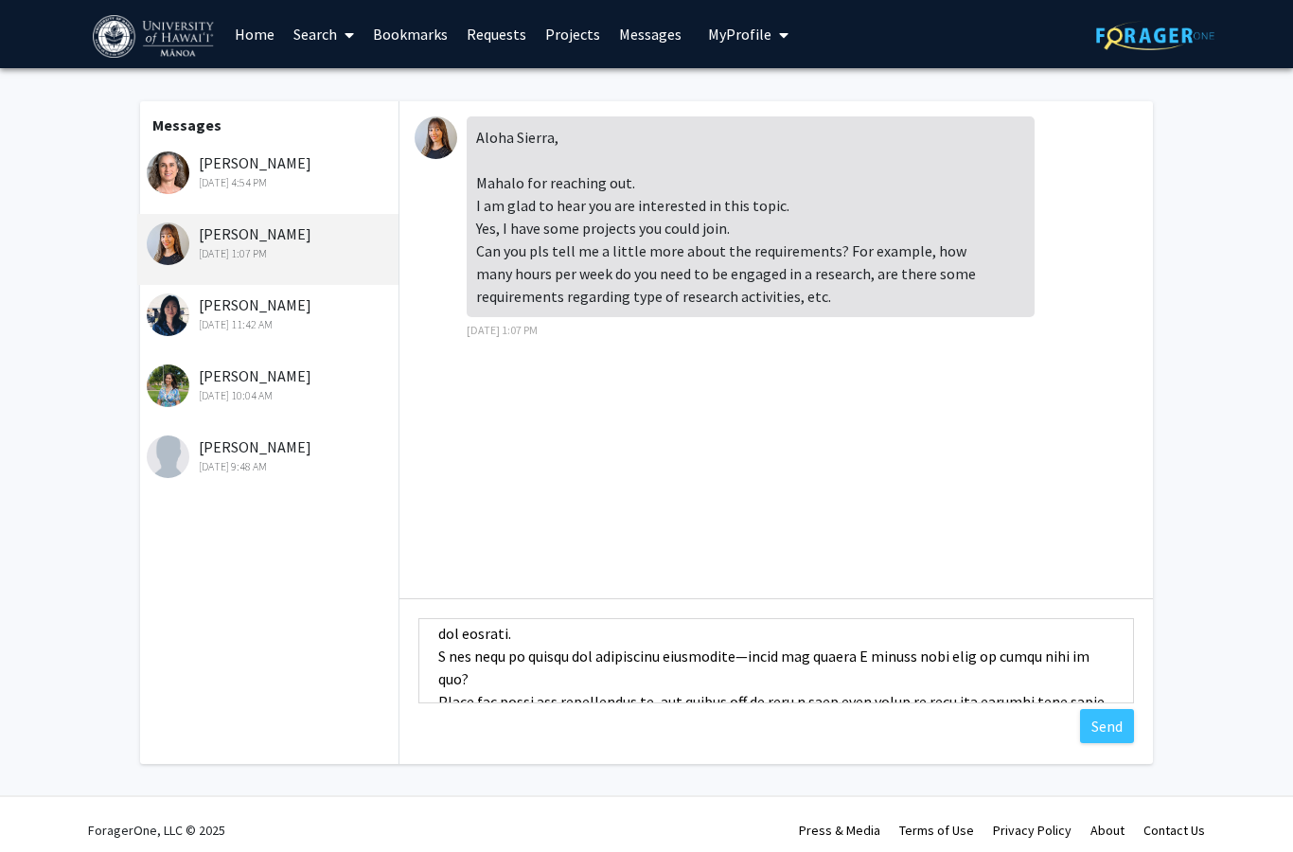
scroll to position [447, 0]
drag, startPoint x: 438, startPoint y: 654, endPoint x: 1121, endPoint y: 662, distance: 682.6
click at [1121, 662] on textarea "Type a message" at bounding box center [776, 660] width 716 height 85
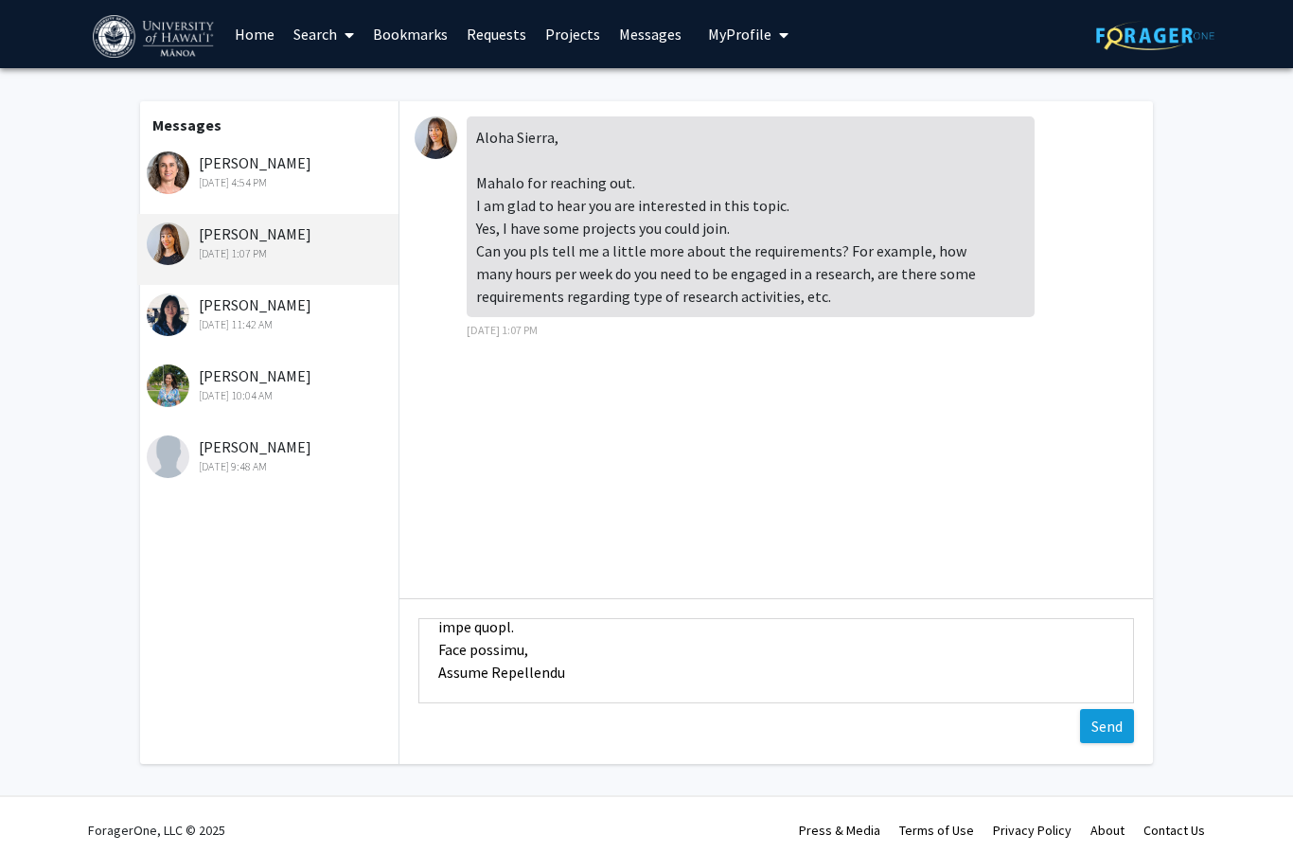
scroll to position [500, 0]
type textarea "Lorem Ip. Dolor, Sitam con adi eli seddo eiusm, temp’i utlab et dolo! Magn ali …"
click at [1114, 731] on button "Send" at bounding box center [1107, 726] width 54 height 34
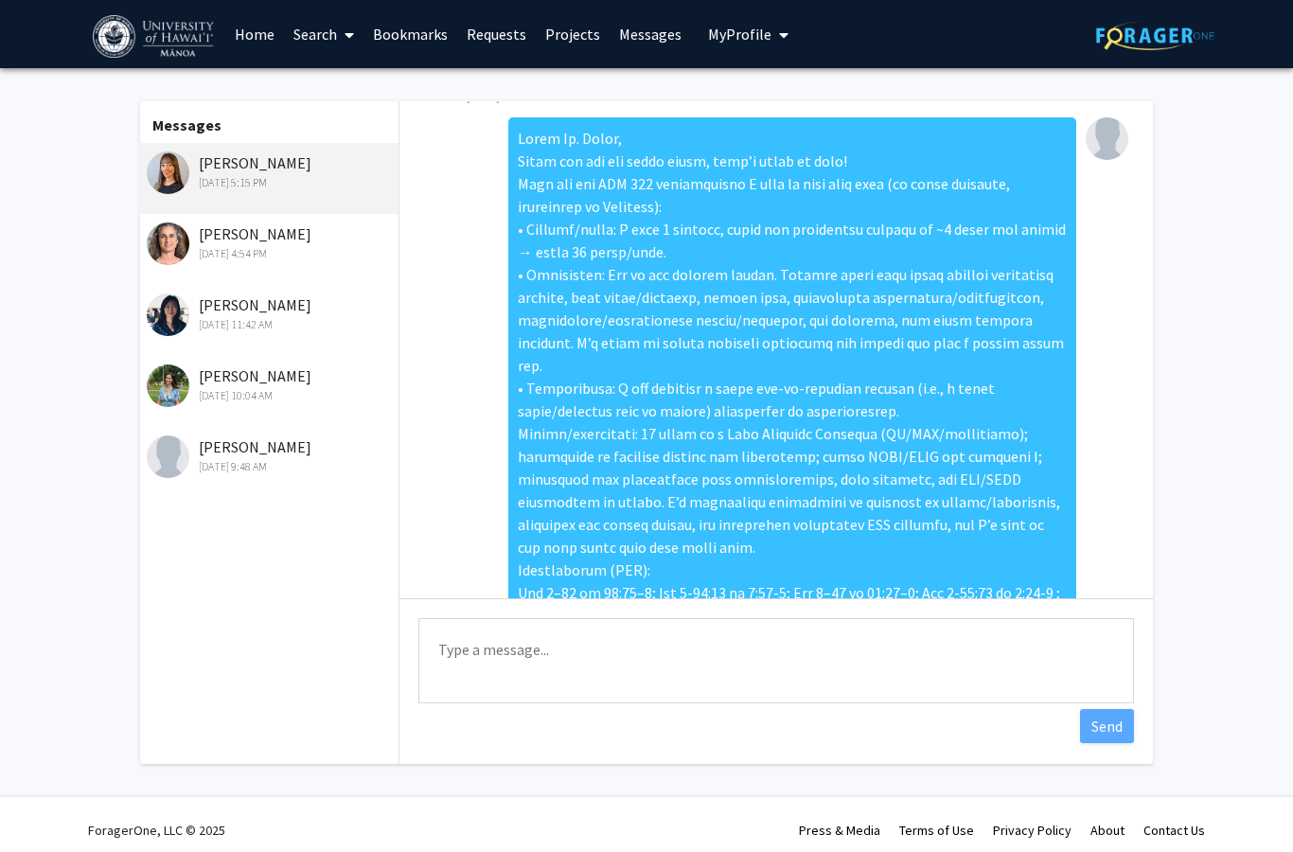
scroll to position [214, 0]
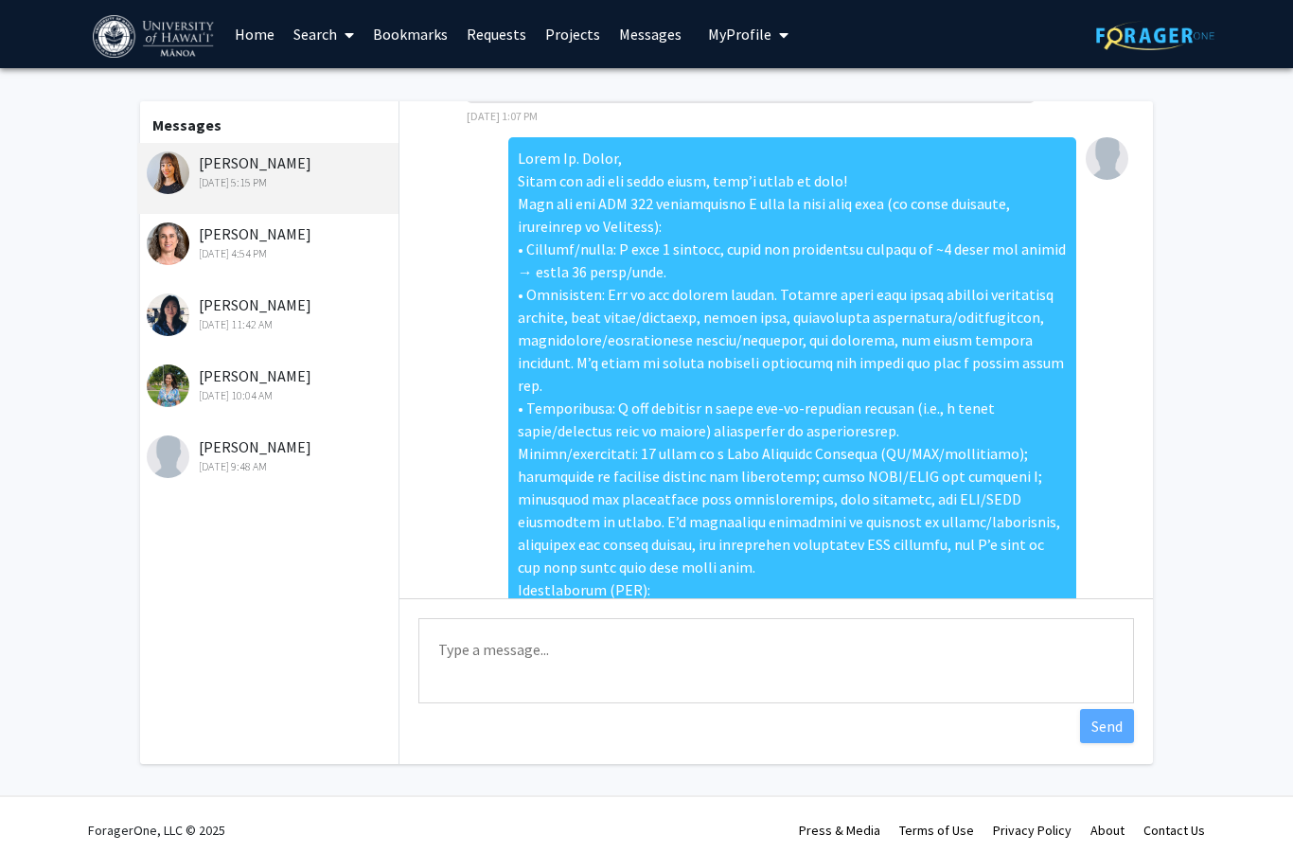
click at [290, 249] on div "[DATE] 4:54 PM" at bounding box center [270, 253] width 247 height 17
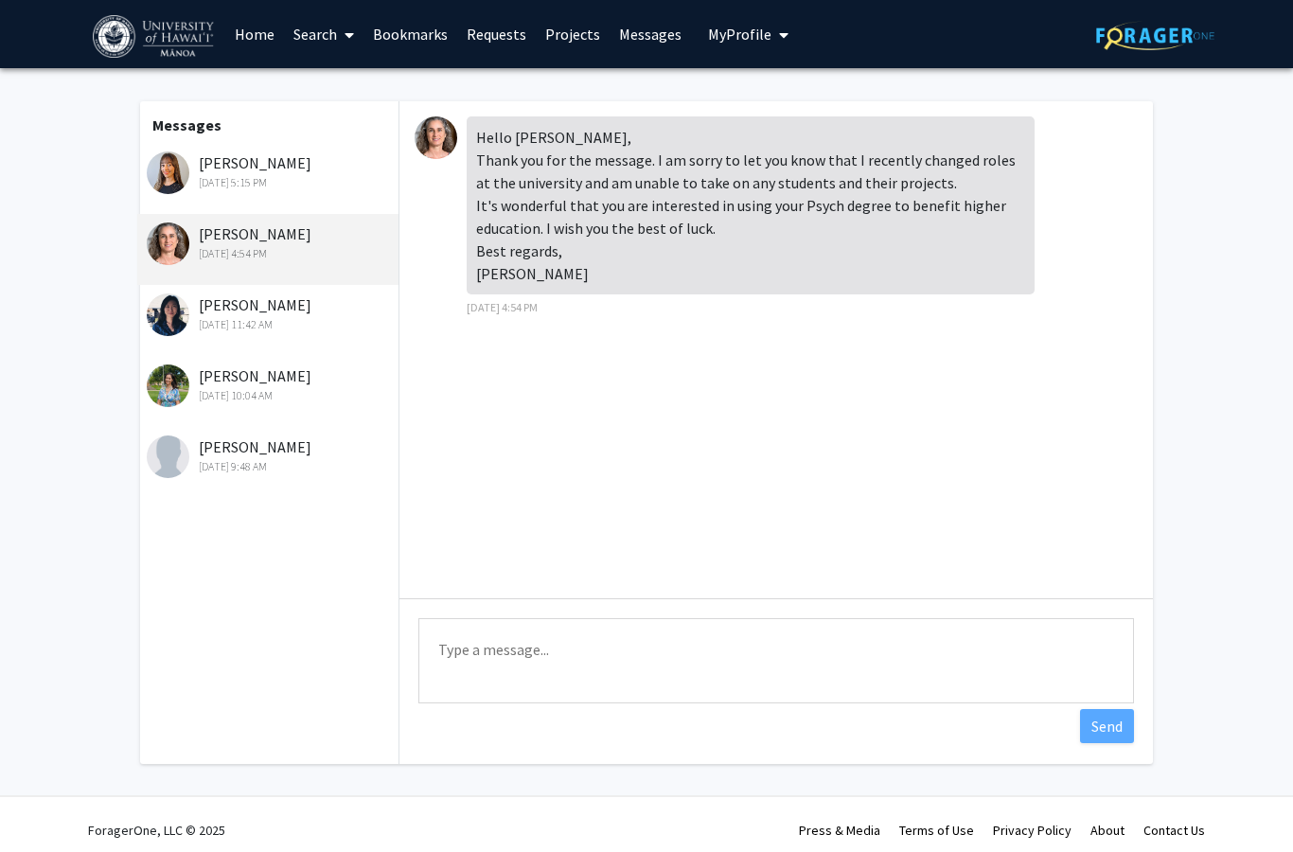
click at [287, 317] on div "[DATE] 11:42 AM" at bounding box center [270, 324] width 247 height 17
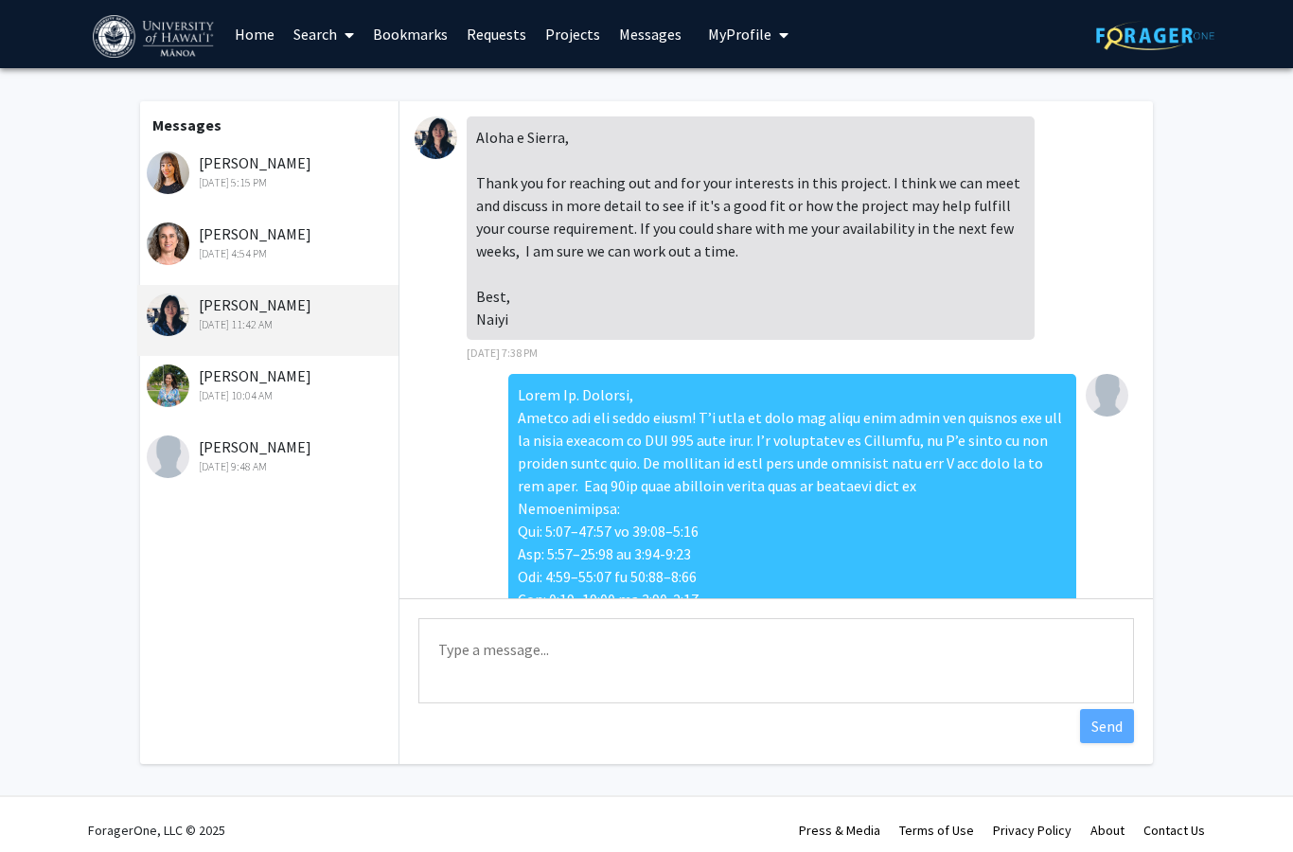
scroll to position [0, 0]
drag, startPoint x: 521, startPoint y: 388, endPoint x: 649, endPoint y: 382, distance: 128.9
click at [649, 382] on div at bounding box center [792, 633] width 568 height 519
copy div "Aloha [PERSON_NAME],"
click at [461, 632] on textarea "Type a message" at bounding box center [776, 660] width 716 height 85
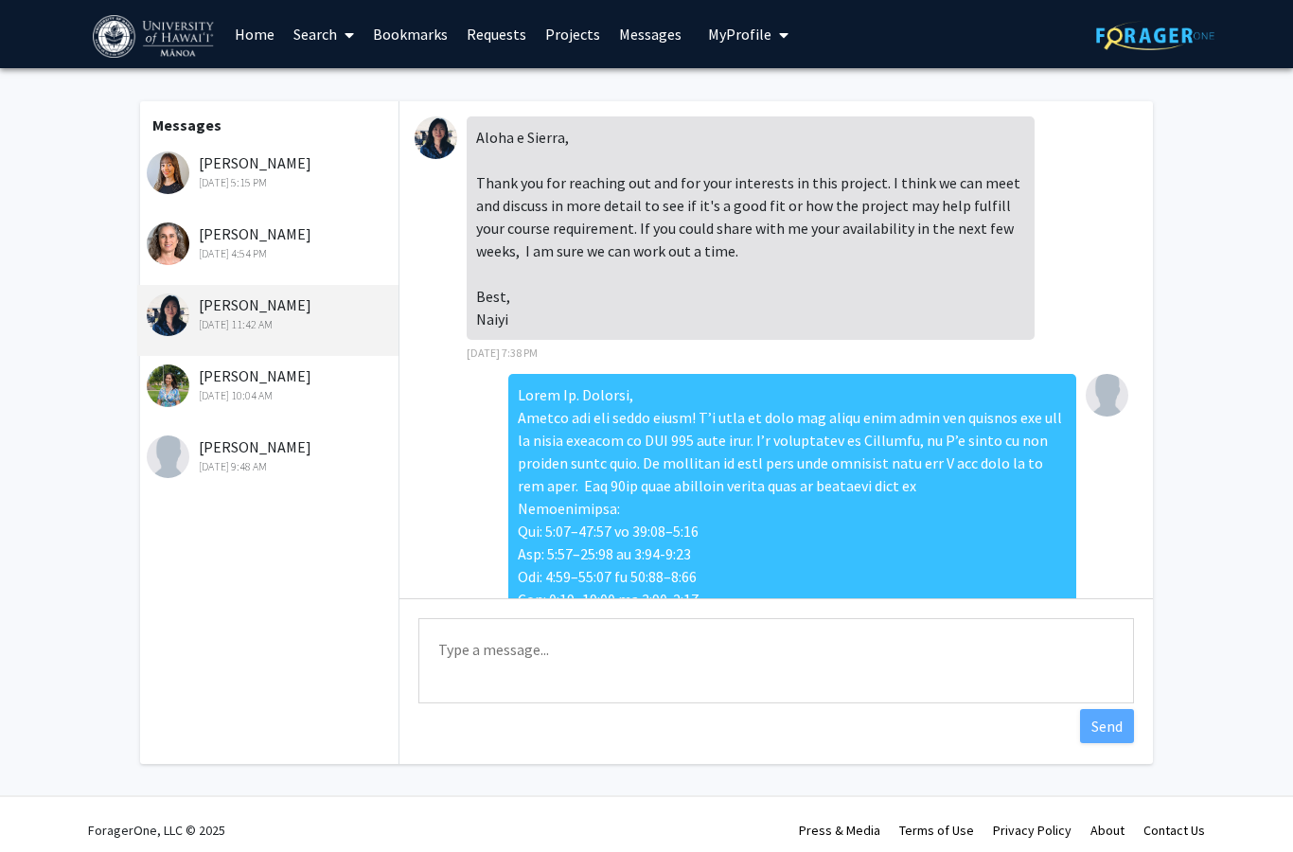
paste textarea "Aloha [PERSON_NAME],"
click at [476, 645] on textarea "Aloha [PERSON_NAME]," at bounding box center [776, 660] width 716 height 85
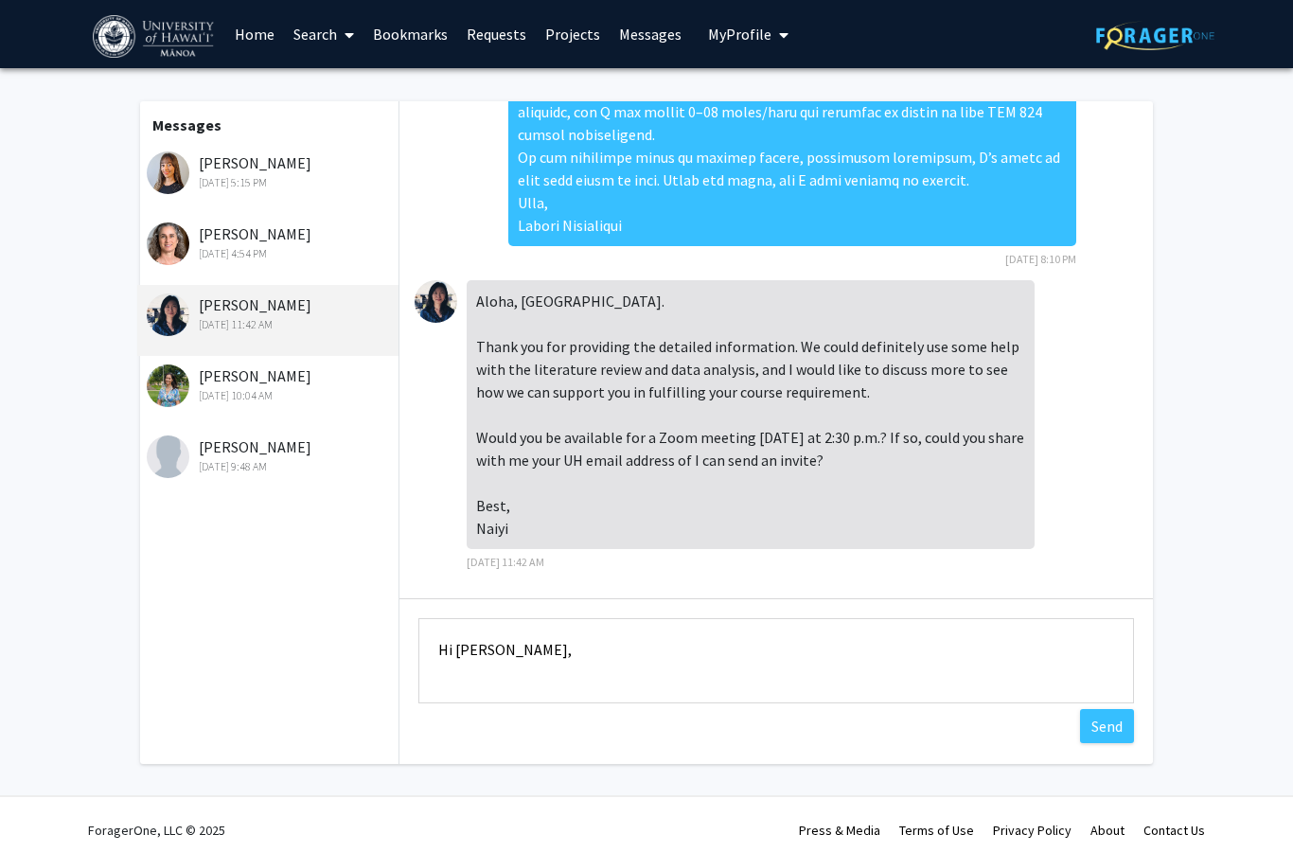
scroll to position [647, 0]
click at [564, 654] on textarea "Hi [PERSON_NAME]," at bounding box center [776, 660] width 716 height 85
drag, startPoint x: 521, startPoint y: 201, endPoint x: 597, endPoint y: 222, distance: 79.5
drag, startPoint x: 518, startPoint y: 200, endPoint x: 642, endPoint y: 225, distance: 126.6
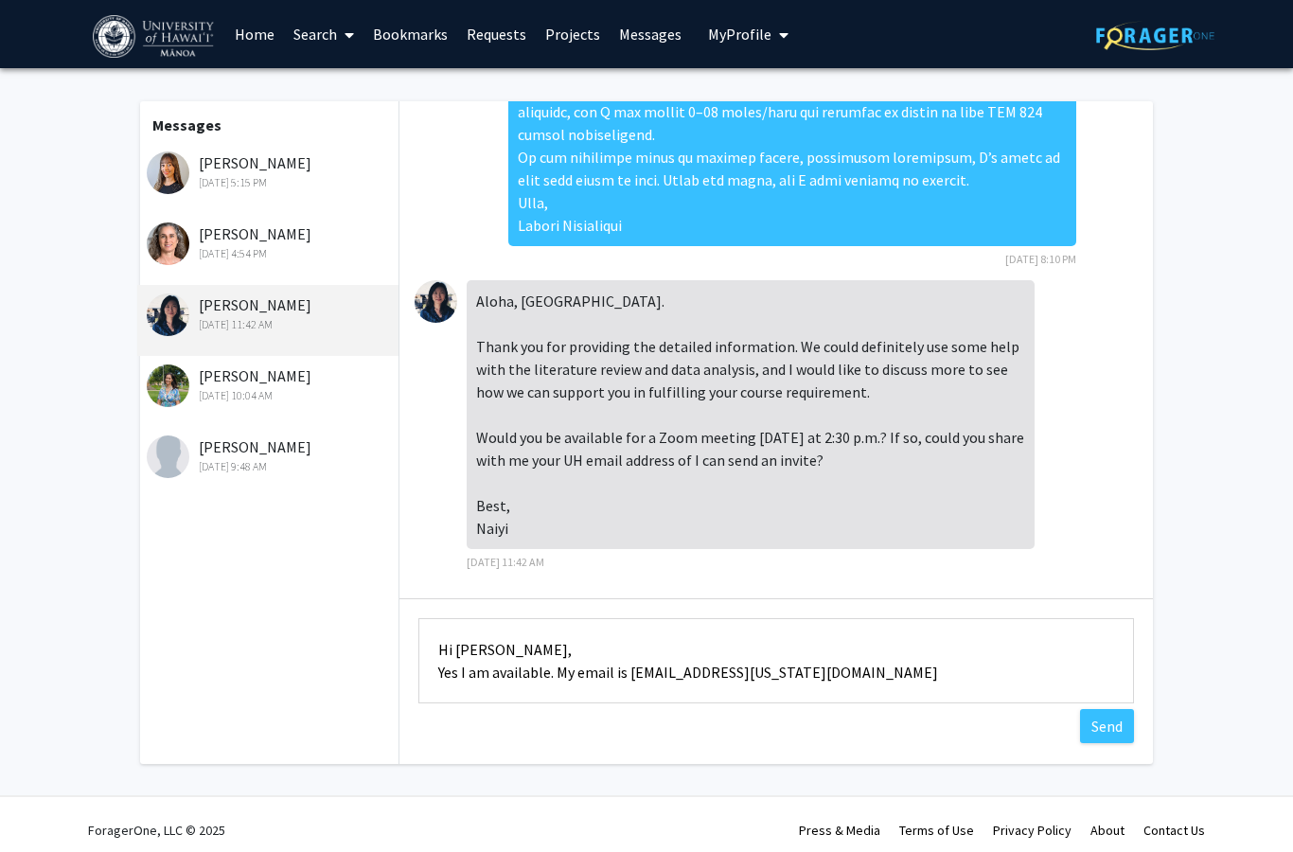
copy div "Best, [GEOGRAPHIC_DATA][PERSON_NAME]"
click at [775, 669] on textarea "Hi [PERSON_NAME], Yes I am available. My email is [EMAIL_ADDRESS][US_STATE][DOM…" at bounding box center [776, 660] width 716 height 85
paste textarea "Best, [GEOGRAPHIC_DATA][PERSON_NAME]"
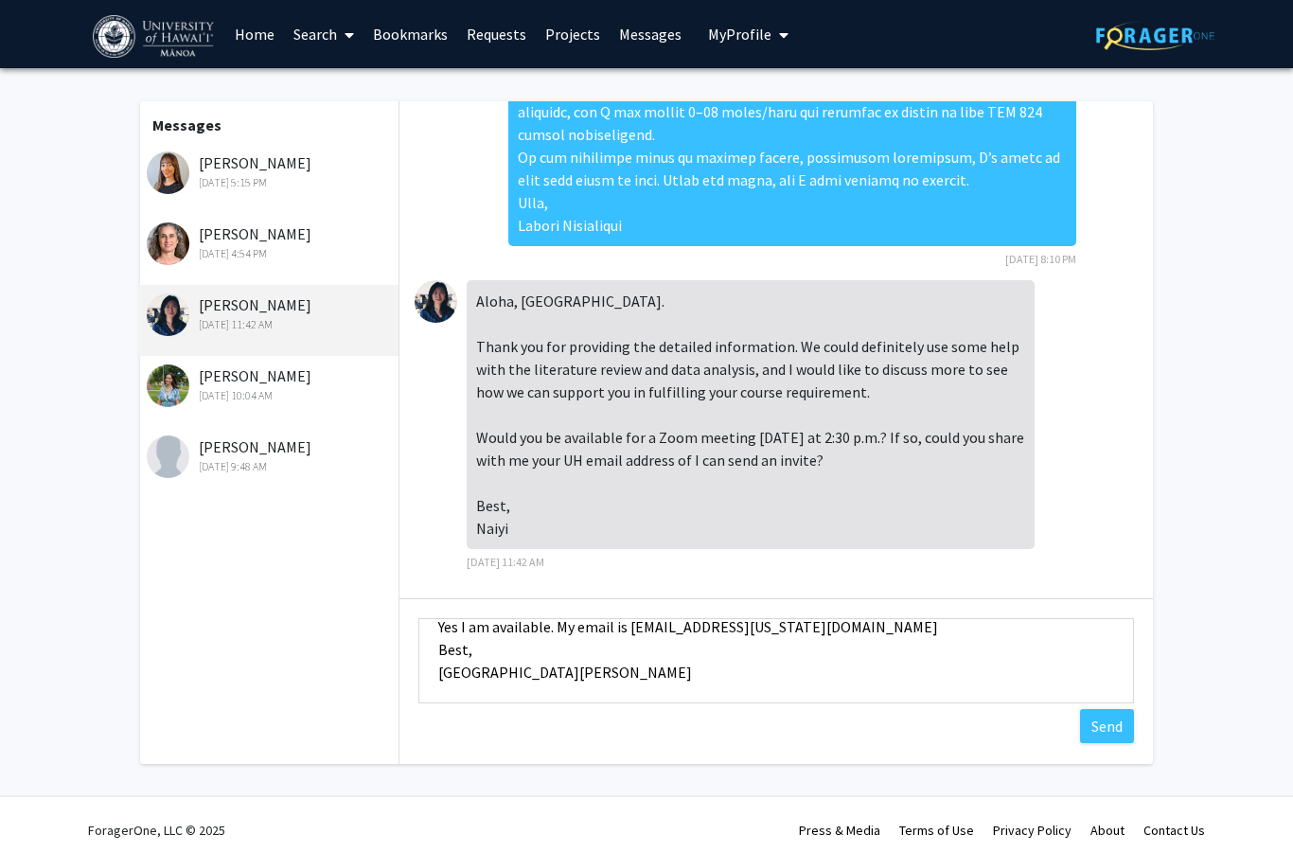
scroll to position [45, 0]
type textarea "Hi [PERSON_NAME], Yes I am available. My email is [EMAIL_ADDRESS][US_STATE][DOM…"
click at [1122, 731] on button "Send" at bounding box center [1107, 726] width 54 height 34
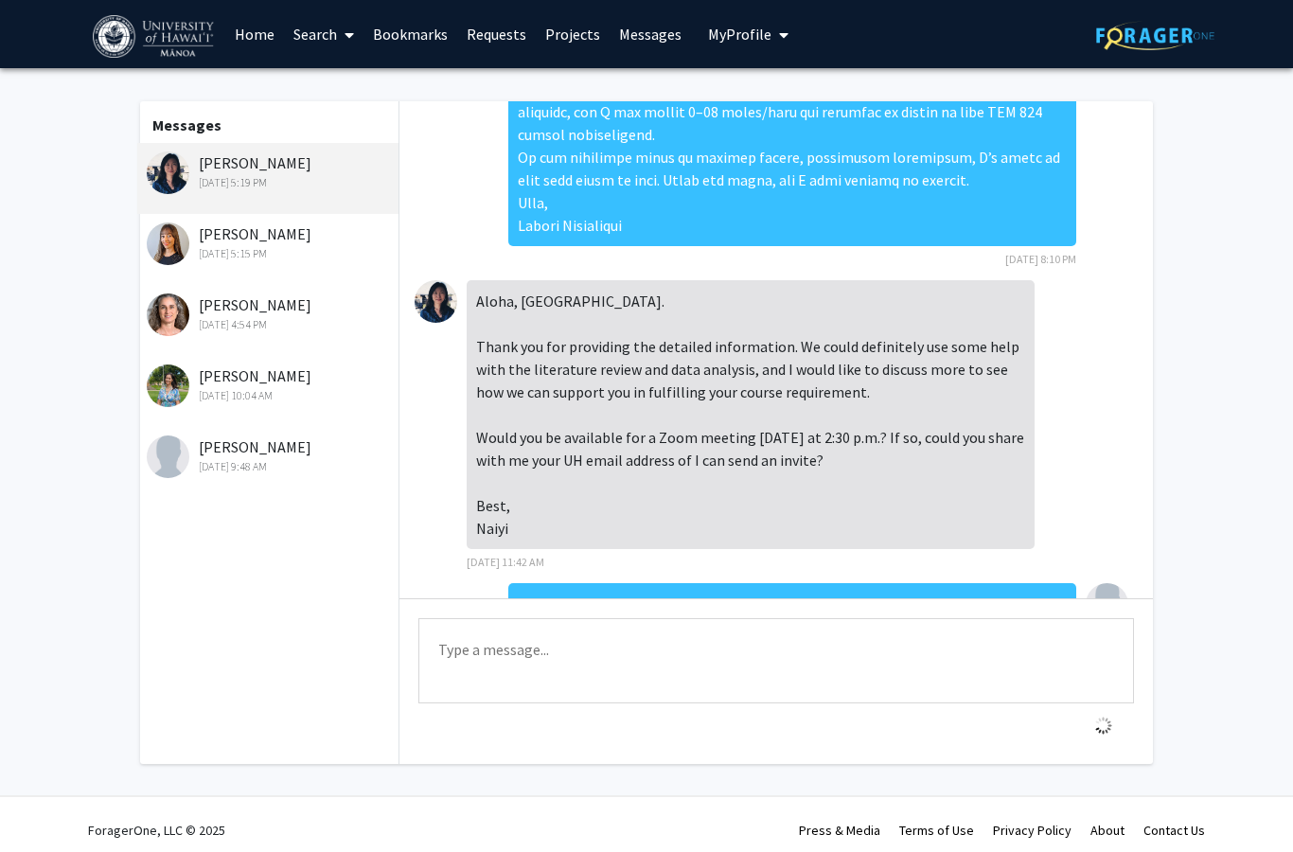
scroll to position [791, 0]
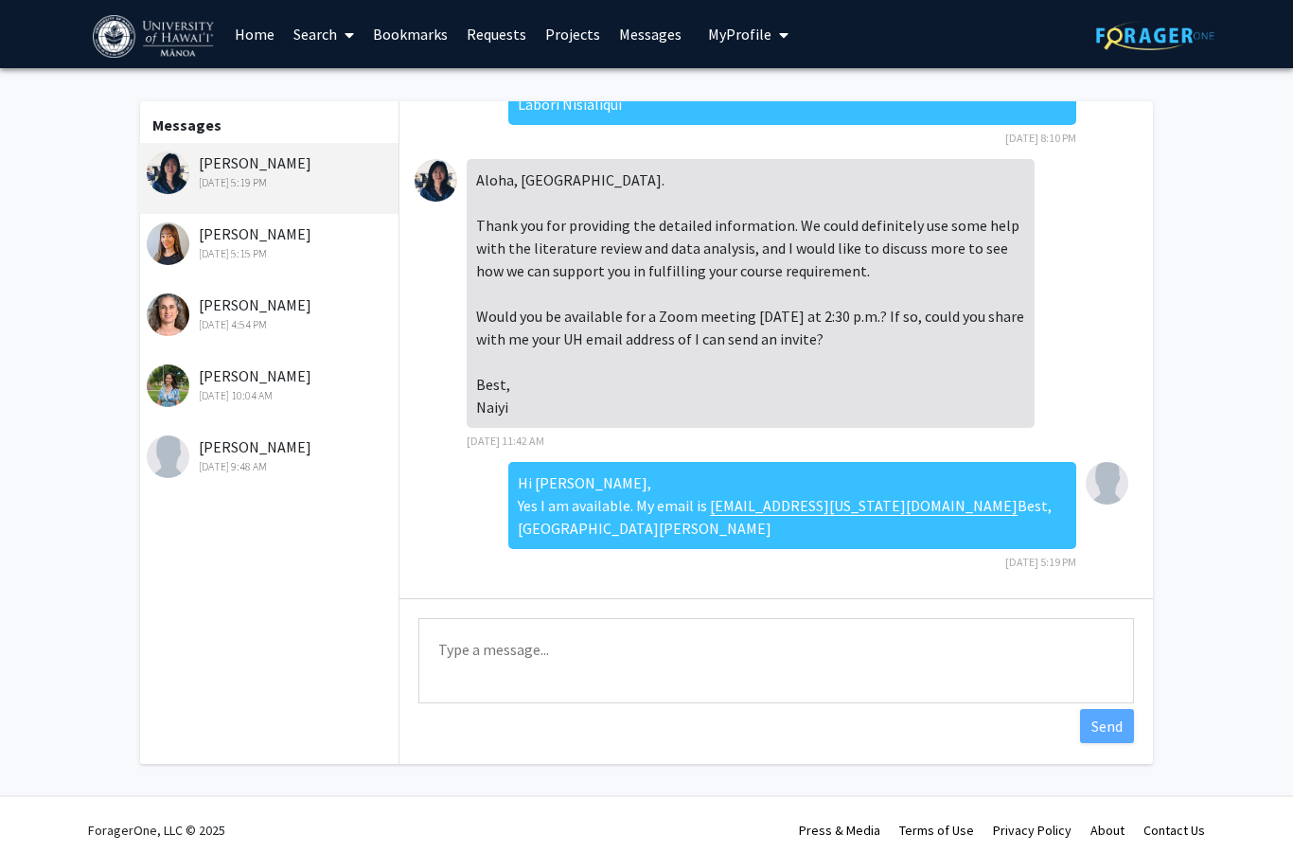
click at [301, 376] on div "[PERSON_NAME] [DATE] 10:04 AM" at bounding box center [270, 384] width 247 height 40
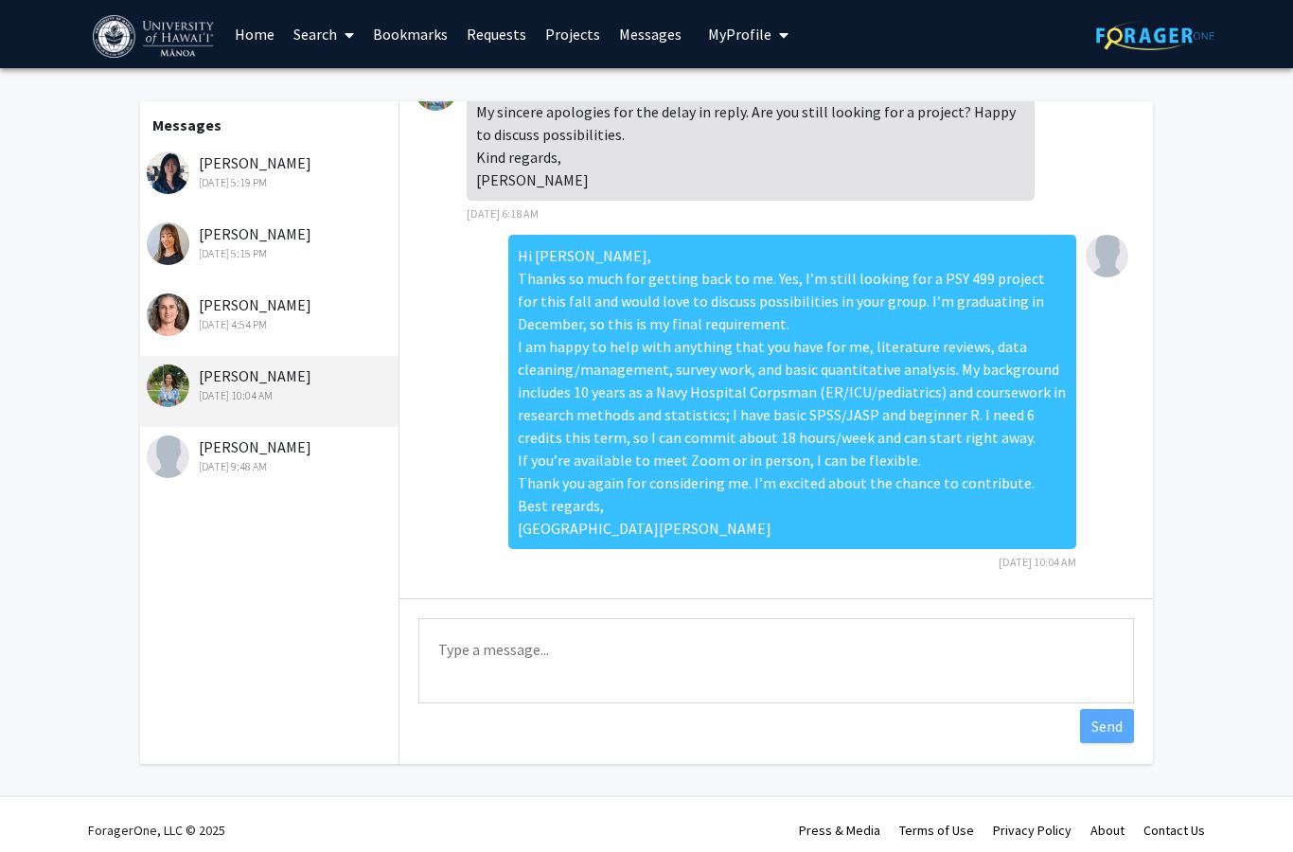
scroll to position [48, 0]
click at [338, 451] on div "[PERSON_NAME] [DATE] 9:48 AM" at bounding box center [270, 455] width 247 height 40
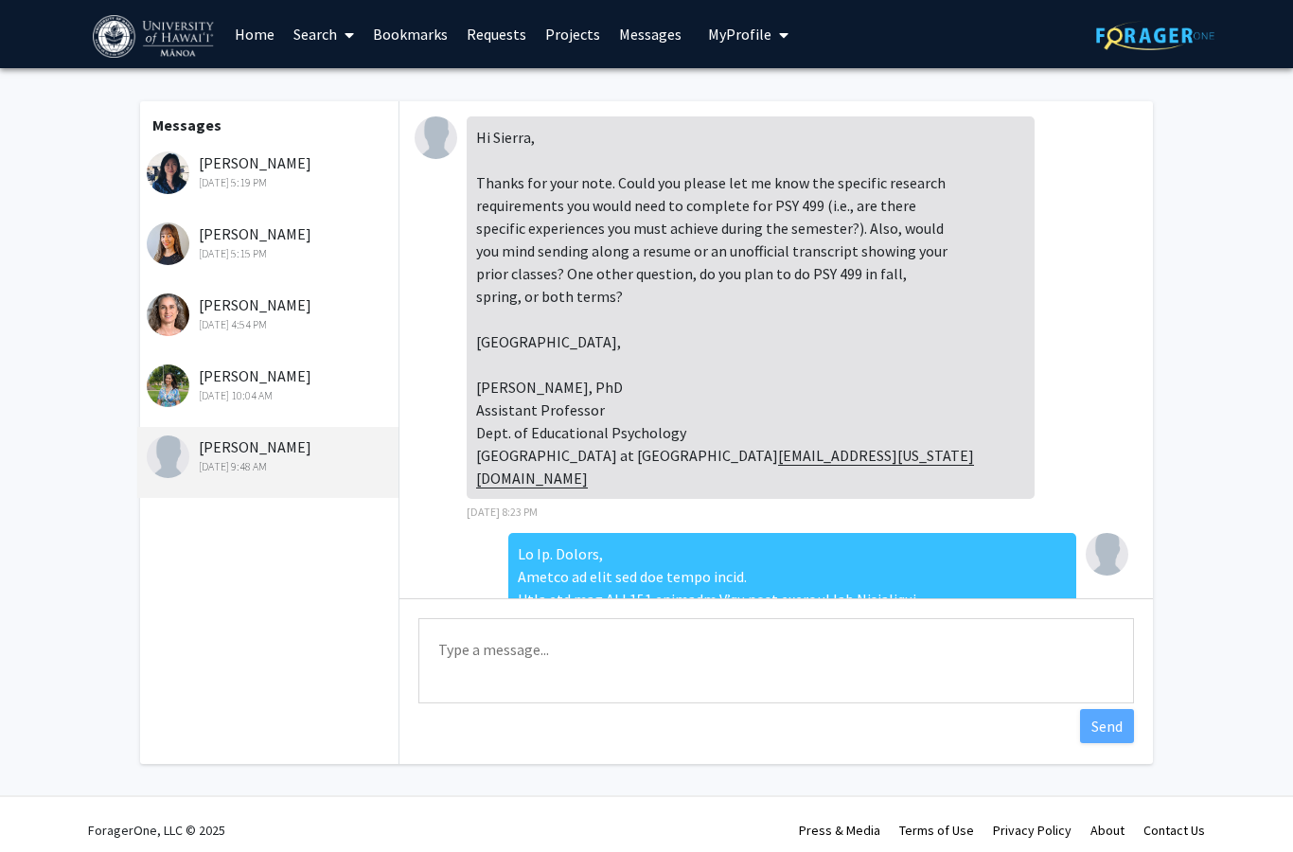
scroll to position [0, 0]
